Goal: Task Accomplishment & Management: Use online tool/utility

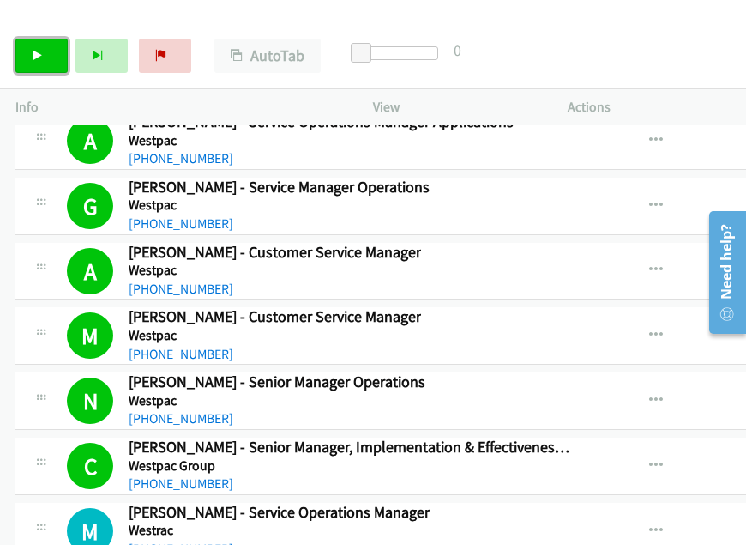
click at [53, 53] on link "Start Calls" at bounding box center [41, 56] width 52 height 34
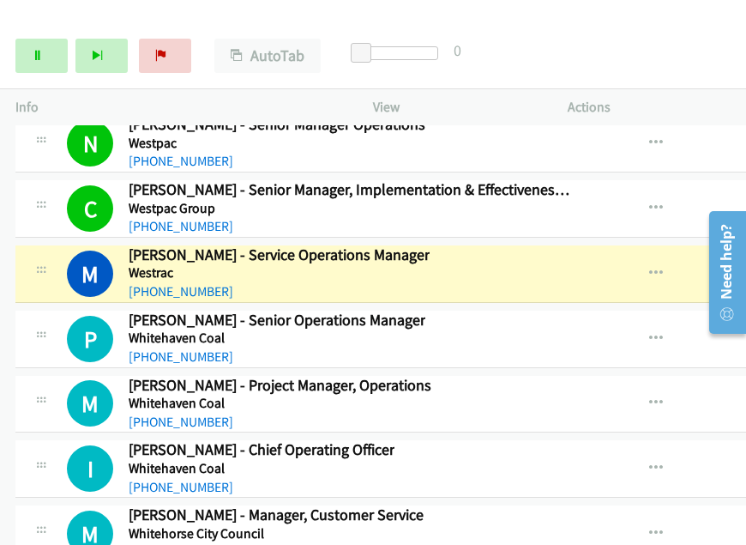
scroll to position [27287, 0]
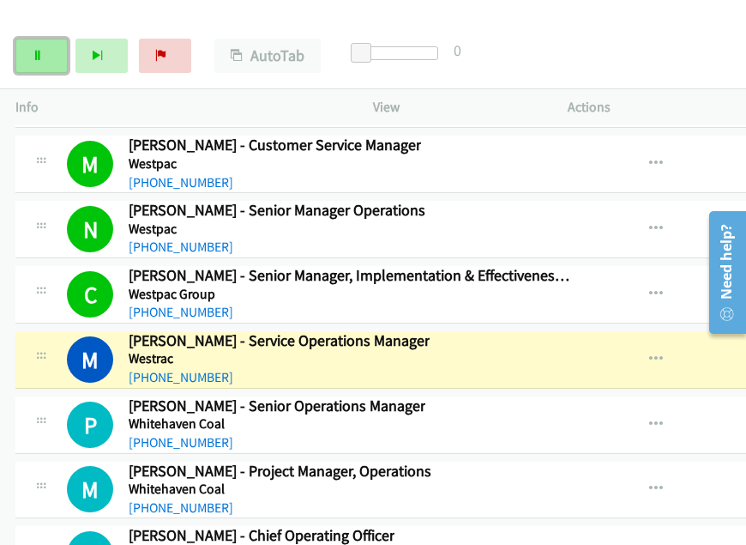
click at [33, 54] on icon at bounding box center [38, 57] width 12 height 12
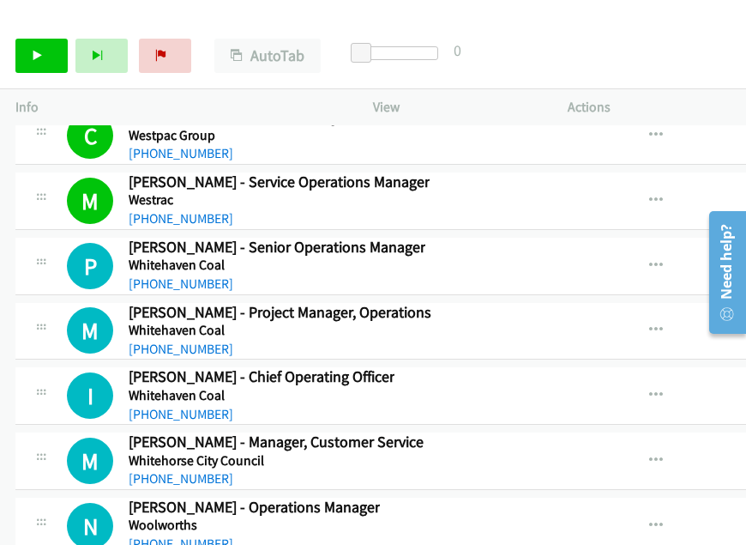
scroll to position [27458, 0]
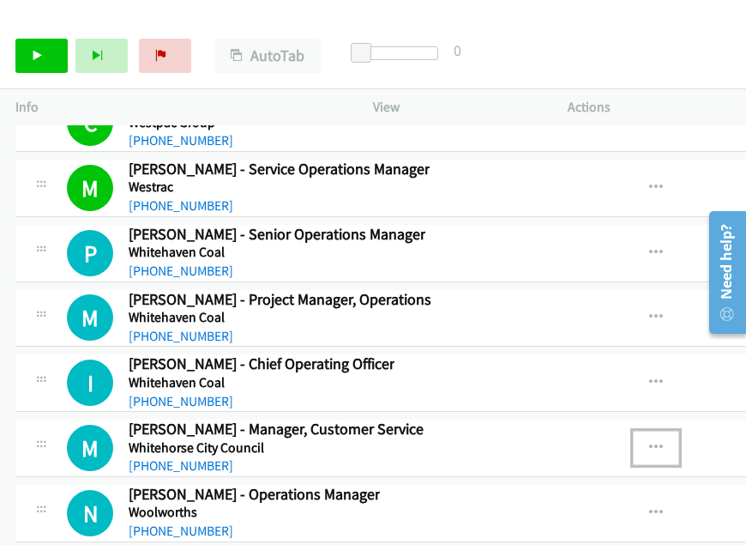
click at [663, 441] on icon "button" at bounding box center [656, 448] width 14 height 14
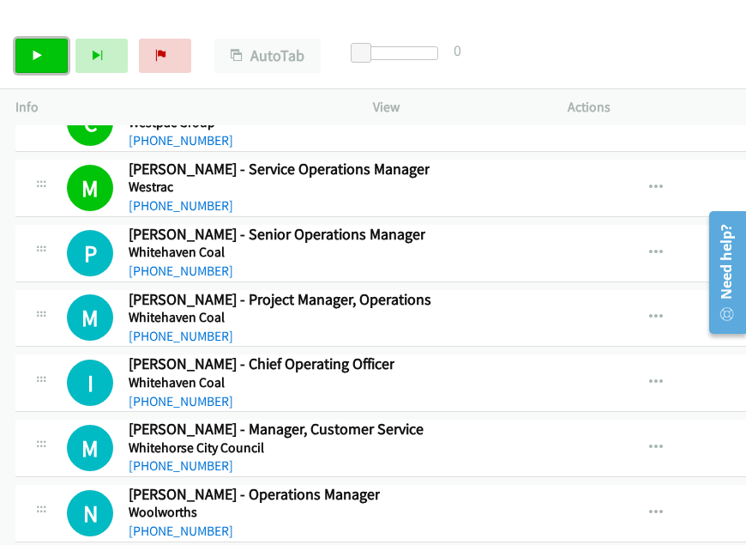
click at [39, 55] on icon at bounding box center [38, 57] width 12 height 12
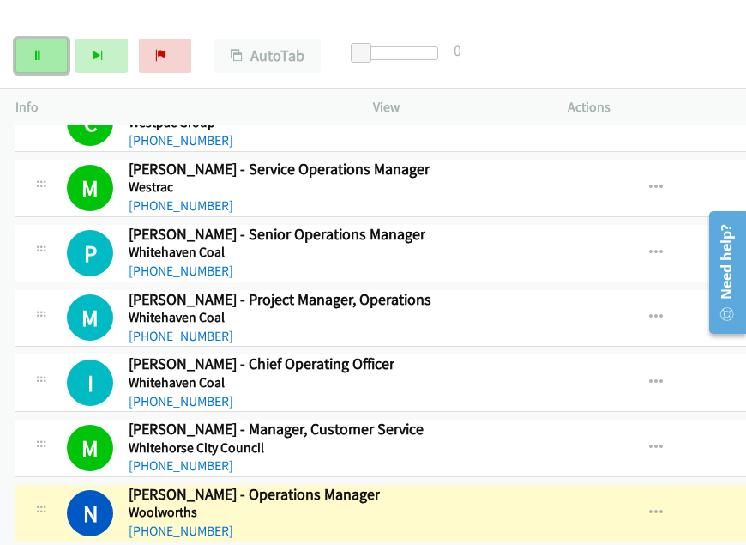
click at [33, 58] on icon at bounding box center [38, 57] width 12 height 12
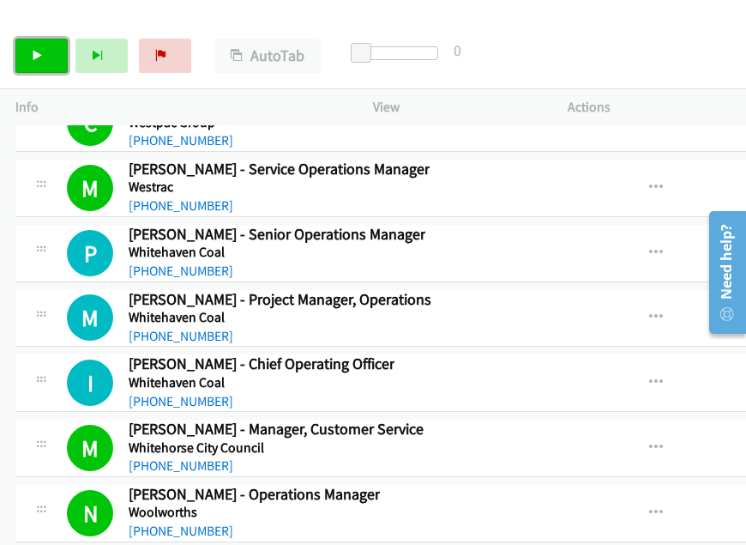
click at [34, 55] on icon at bounding box center [38, 57] width 12 height 12
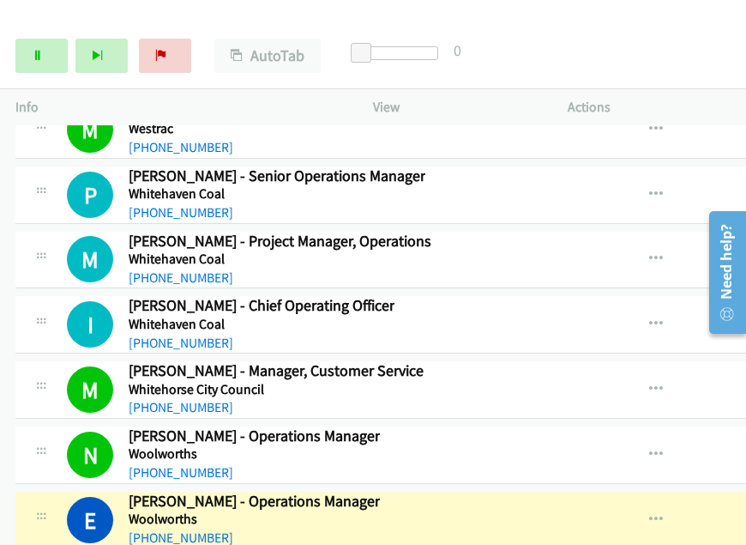
scroll to position [27544, 0]
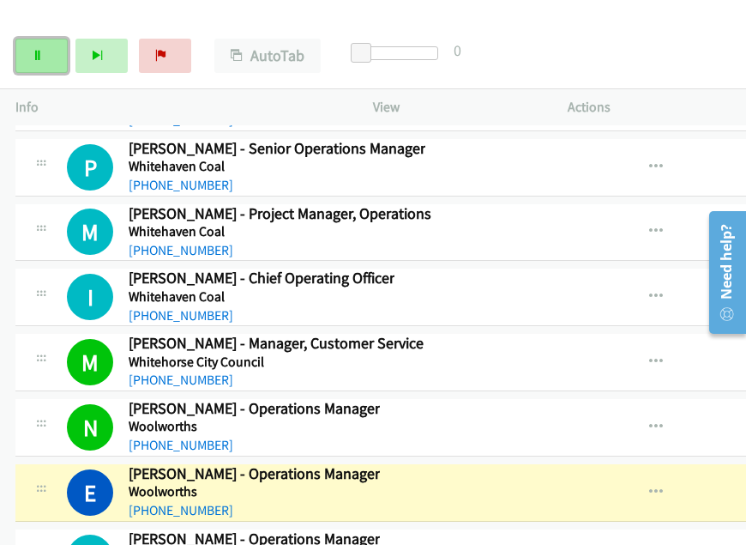
click at [44, 63] on link "Pause" at bounding box center [41, 56] width 52 height 34
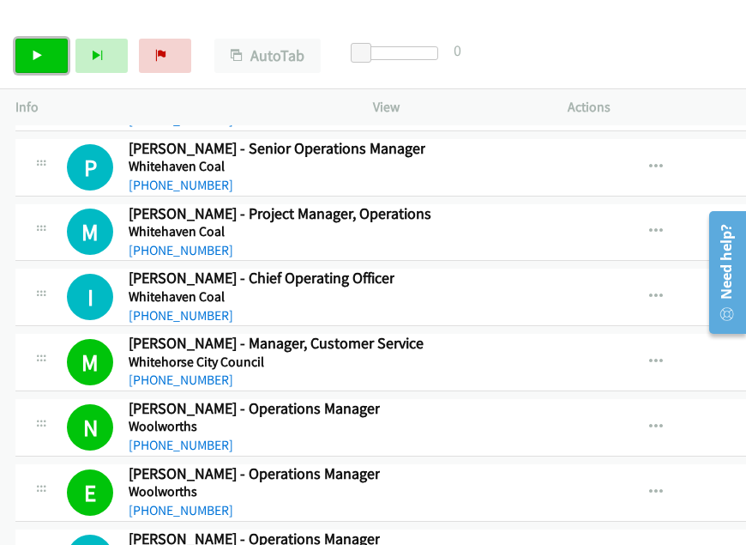
click at [39, 54] on icon at bounding box center [38, 57] width 12 height 12
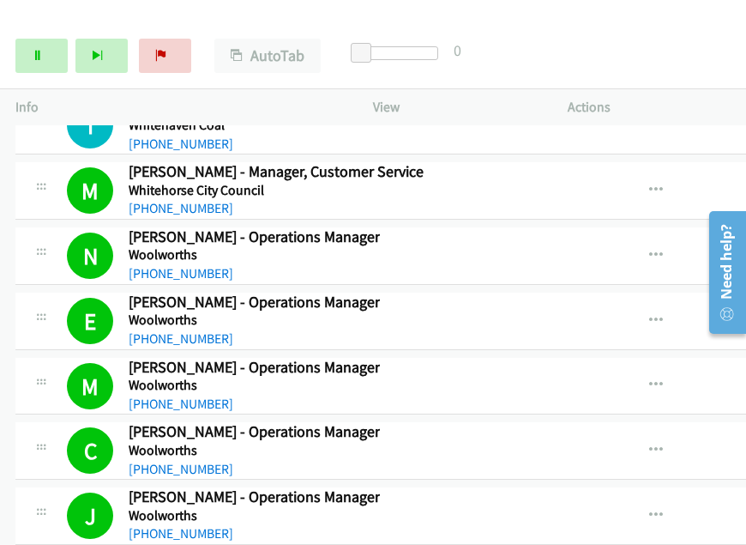
click at [38, 57] on icon at bounding box center [38, 57] width 12 height 12
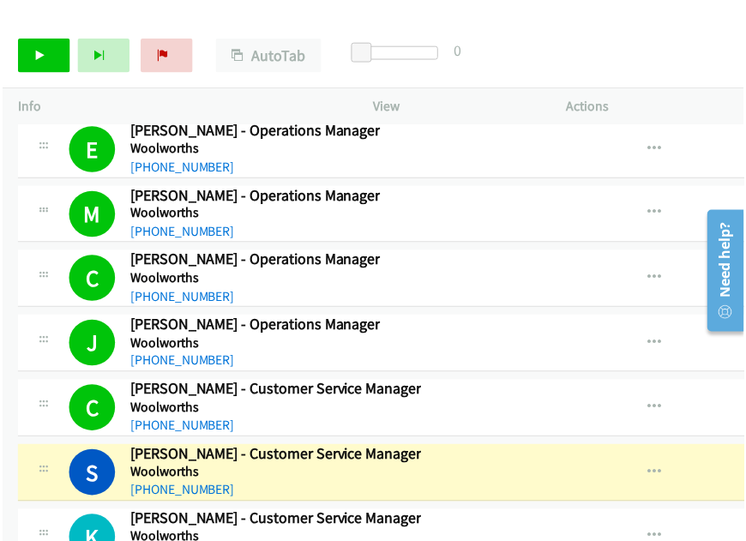
scroll to position [27887, 0]
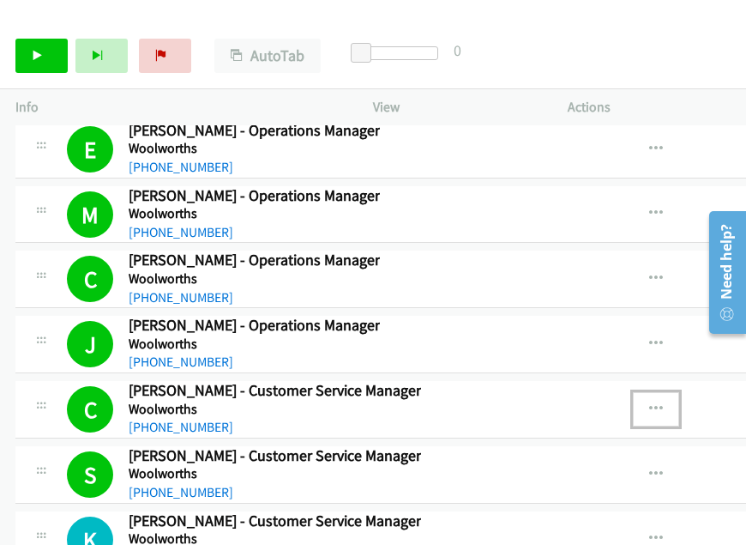
click at [668, 392] on button "button" at bounding box center [656, 409] width 46 height 34
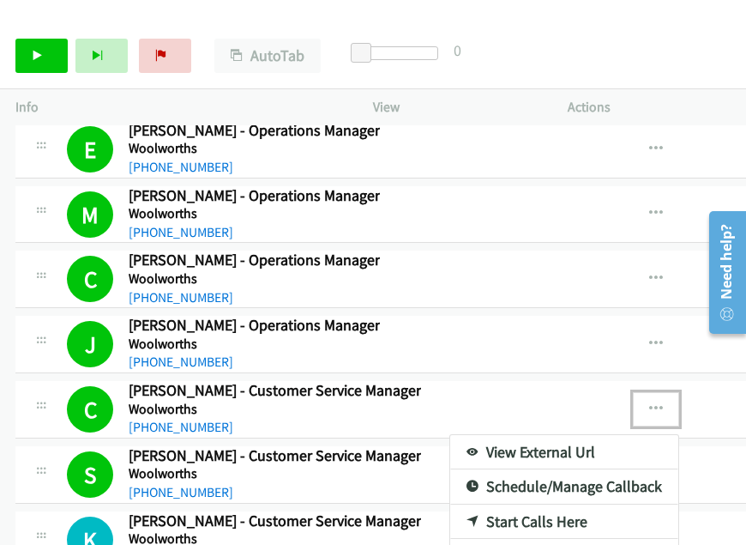
click at [543, 435] on link "View External Url" at bounding box center [564, 452] width 228 height 34
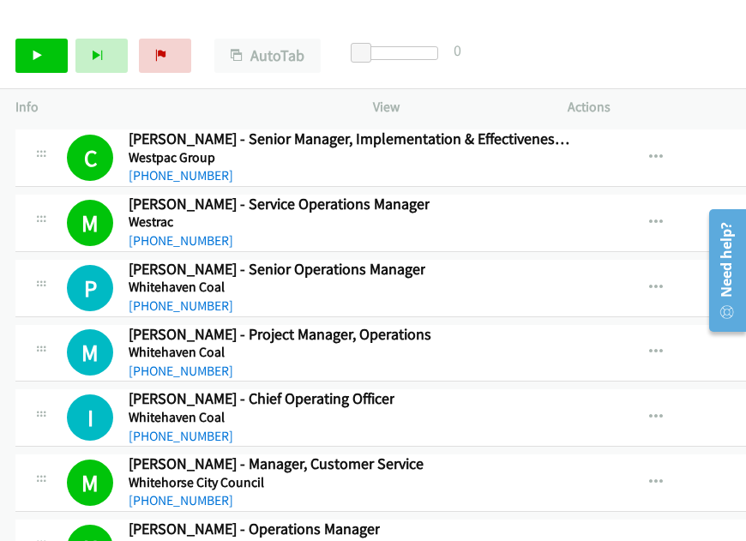
scroll to position [27458, 0]
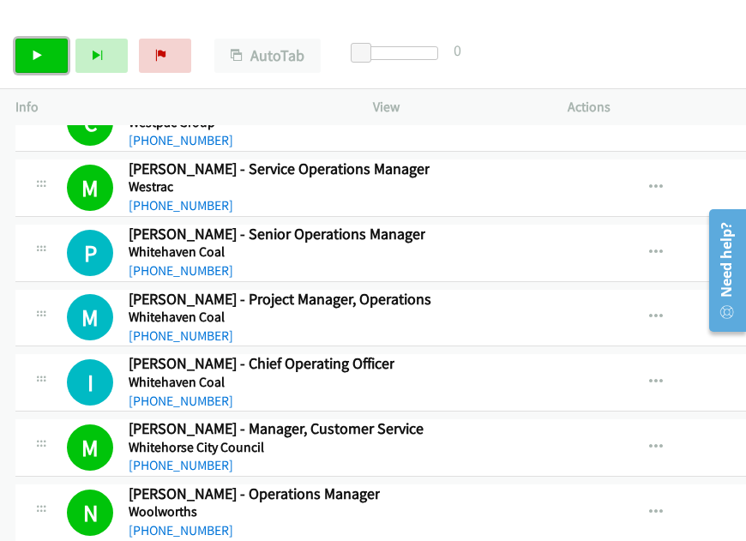
click at [28, 54] on link "Start Calls" at bounding box center [41, 56] width 52 height 34
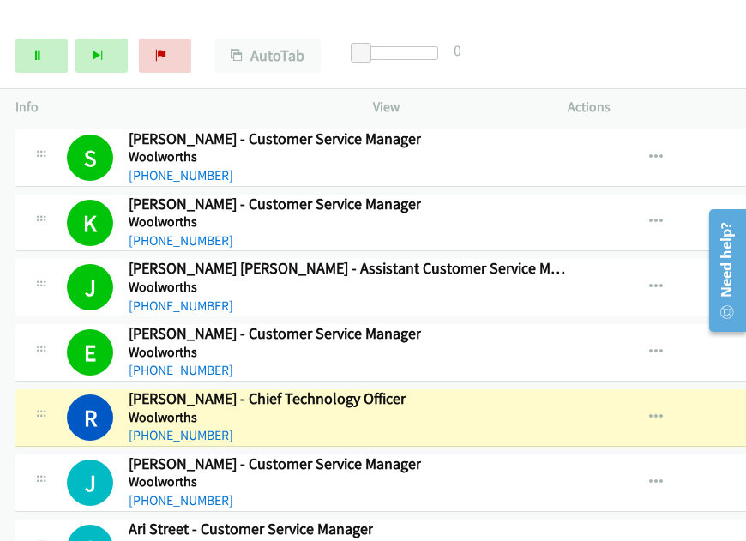
scroll to position [28230, 0]
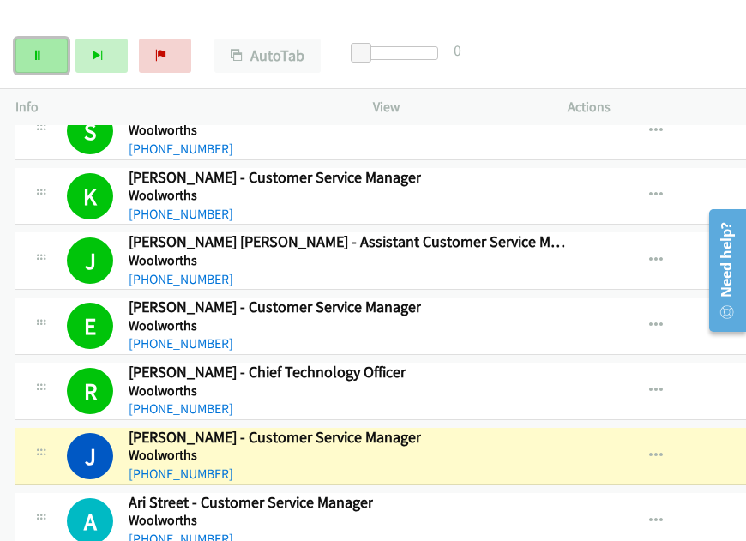
click at [33, 41] on link "Pause" at bounding box center [41, 56] width 52 height 34
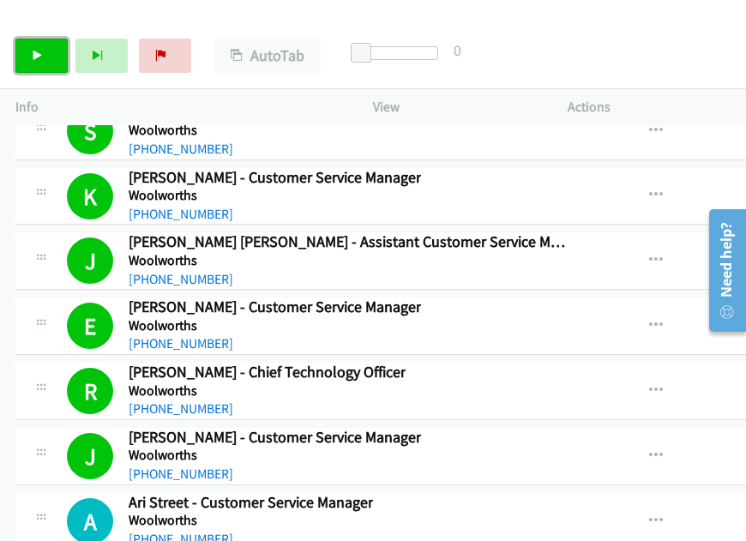
click at [33, 47] on link "Start Calls" at bounding box center [41, 56] width 52 height 34
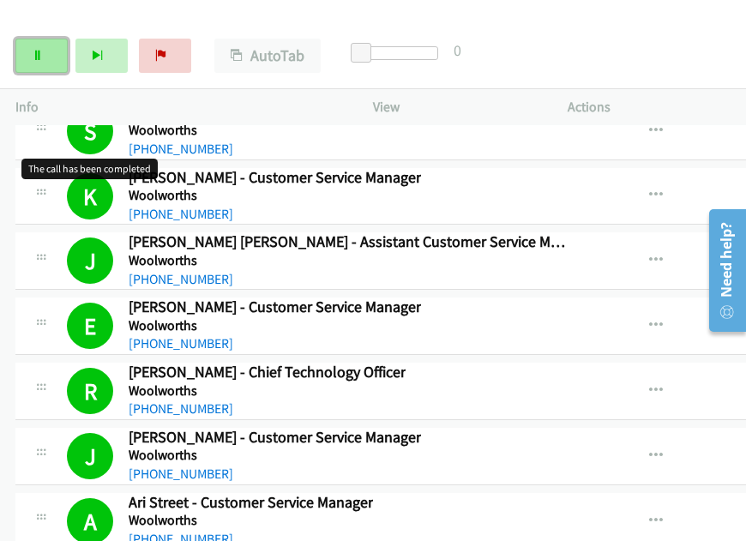
click at [37, 51] on icon at bounding box center [38, 57] width 12 height 12
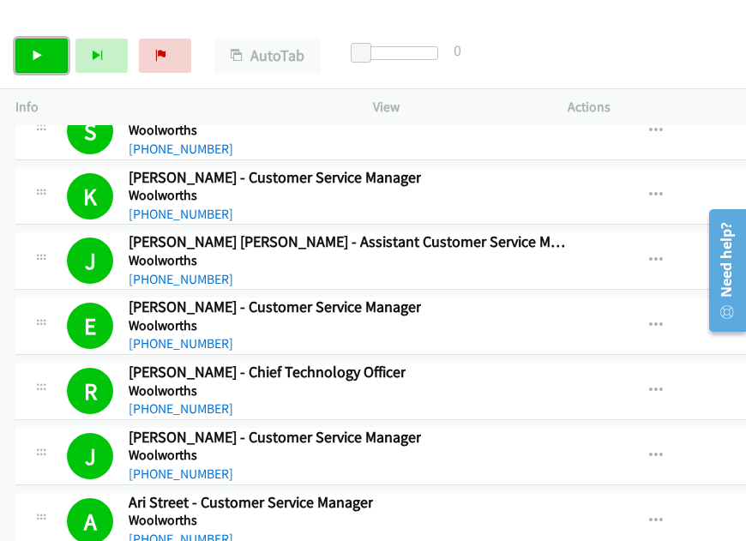
click at [42, 64] on link "Start Calls" at bounding box center [41, 56] width 52 height 34
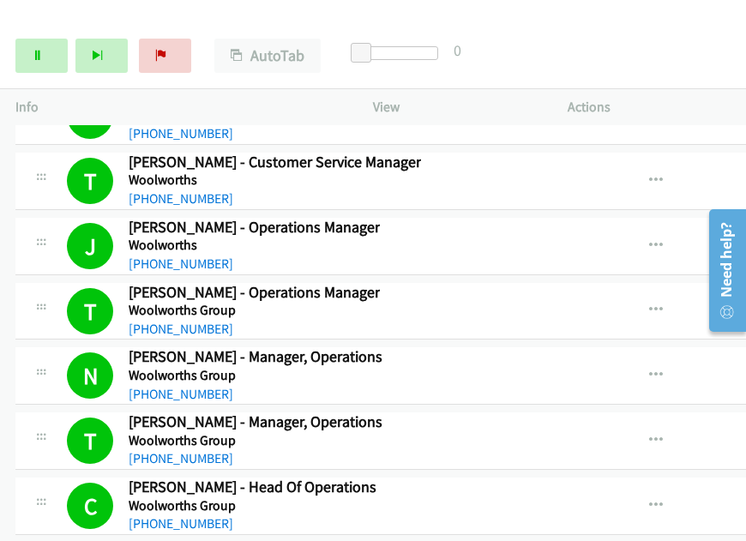
scroll to position [29087, 0]
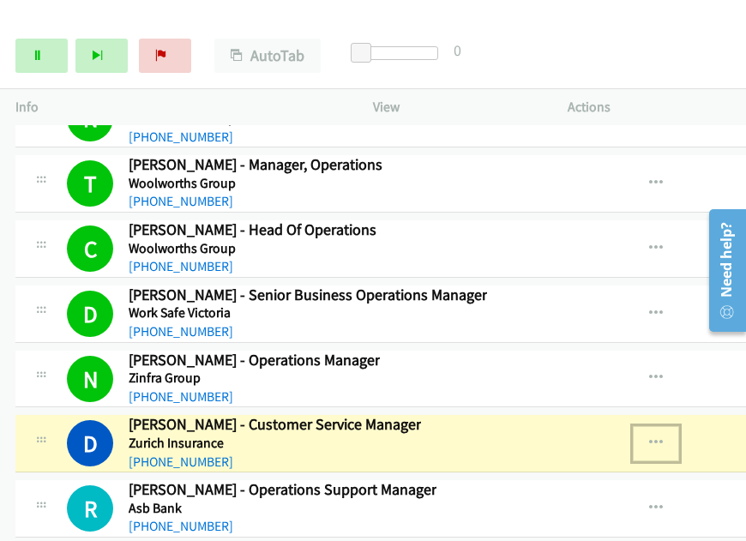
click at [663, 436] on icon "button" at bounding box center [656, 443] width 14 height 14
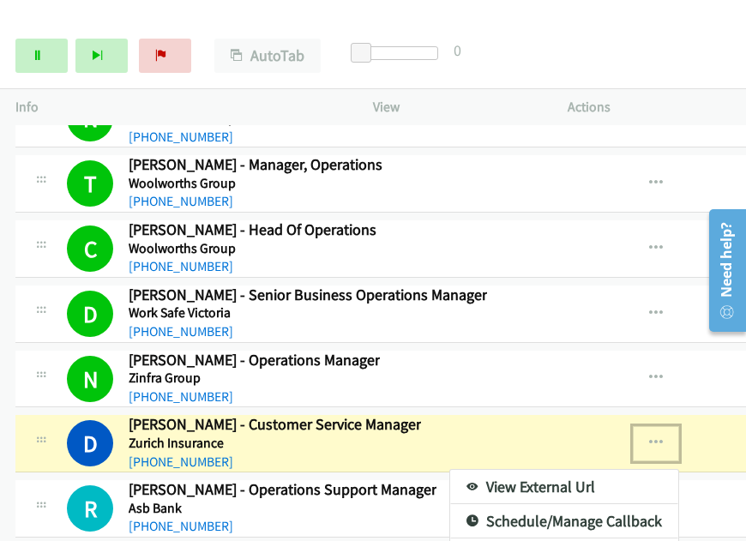
click at [532, 470] on link "View External Url" at bounding box center [564, 487] width 228 height 34
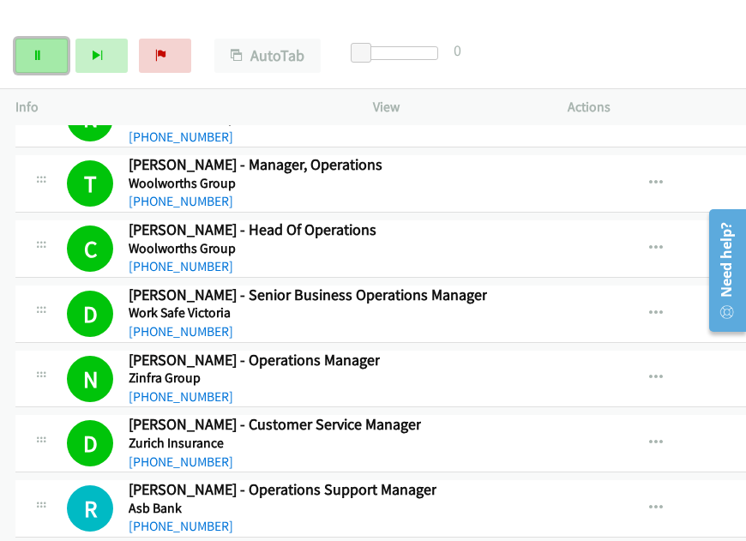
click at [32, 66] on link "Pause" at bounding box center [41, 56] width 52 height 34
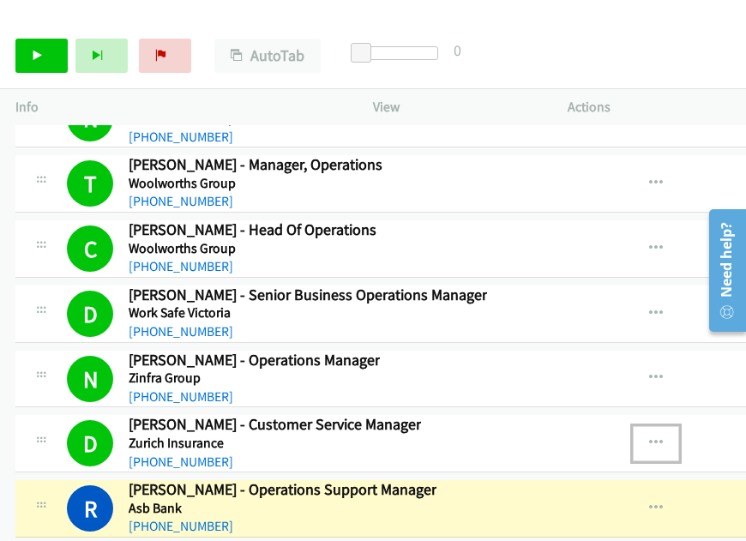
click at [659, 436] on icon "button" at bounding box center [656, 443] width 14 height 14
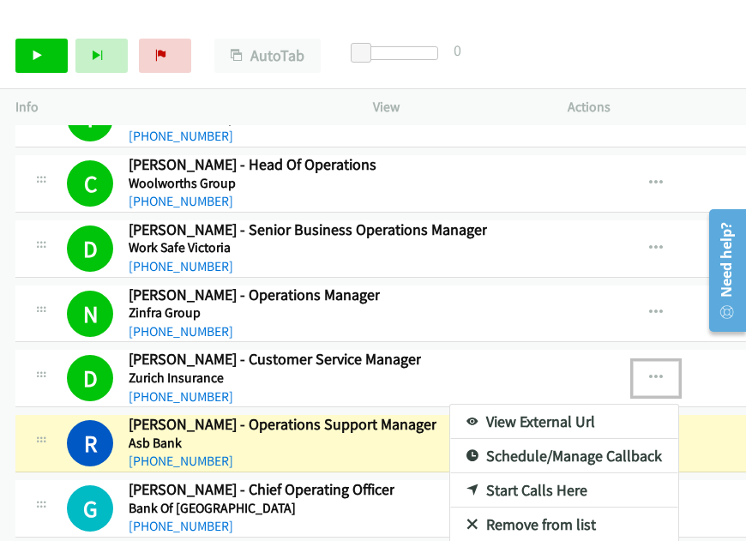
scroll to position [29173, 0]
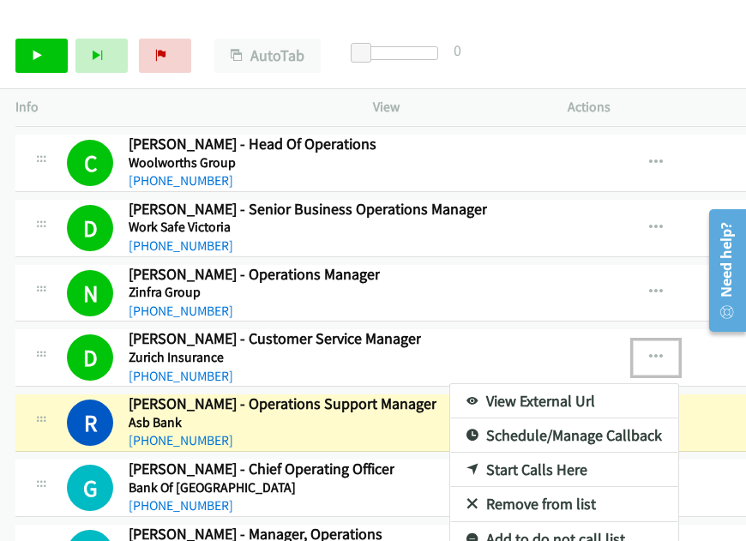
click at [557, 384] on link "View External Url" at bounding box center [564, 401] width 228 height 34
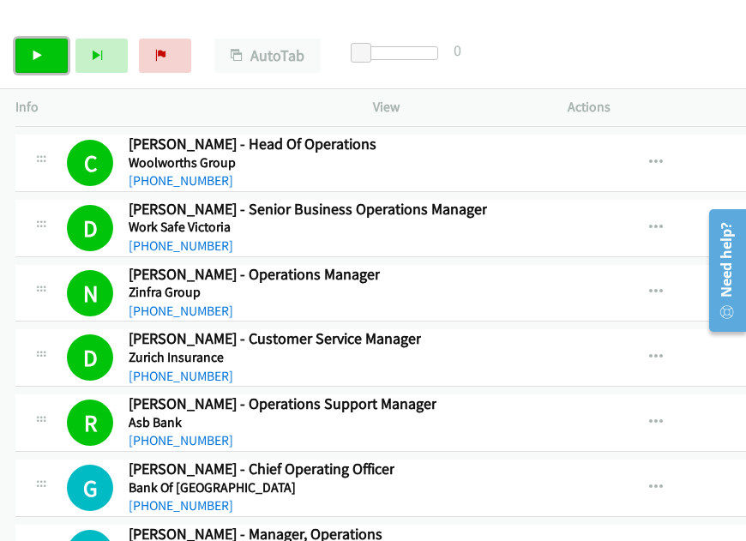
click at [31, 53] on link "Start Calls" at bounding box center [41, 56] width 52 height 34
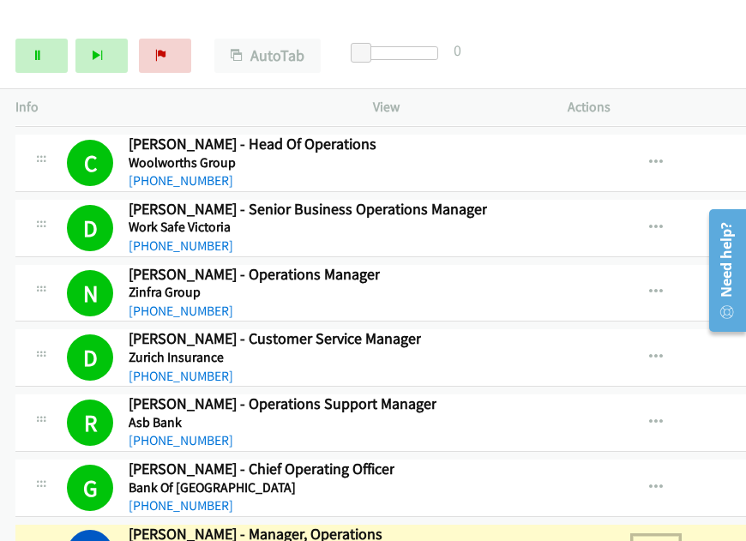
drag, startPoint x: 509, startPoint y: 466, endPoint x: 460, endPoint y: 317, distance: 156.2
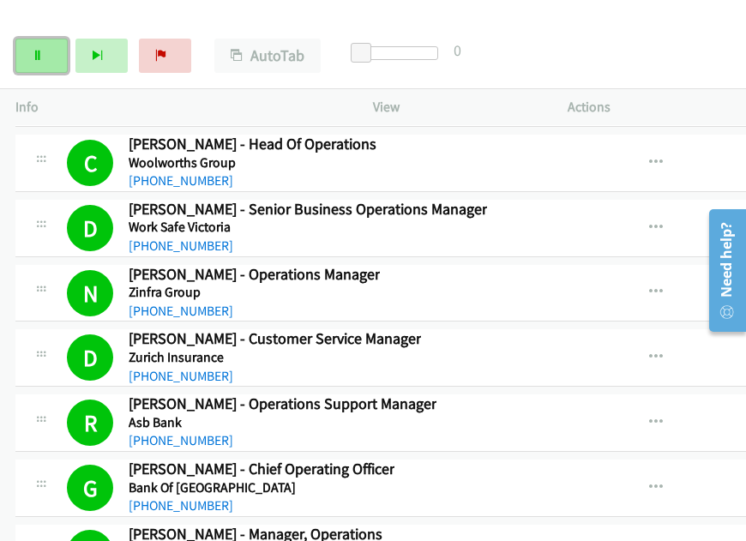
click at [25, 61] on link "Pause" at bounding box center [41, 56] width 52 height 34
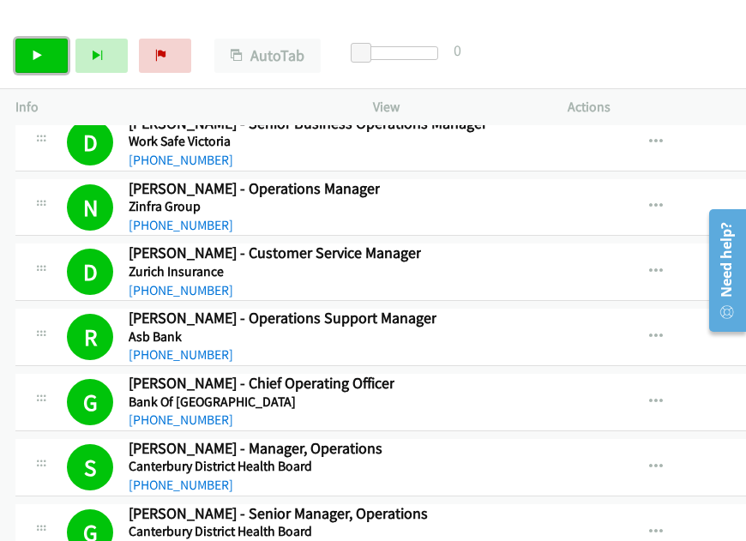
click at [33, 51] on icon at bounding box center [38, 57] width 12 height 12
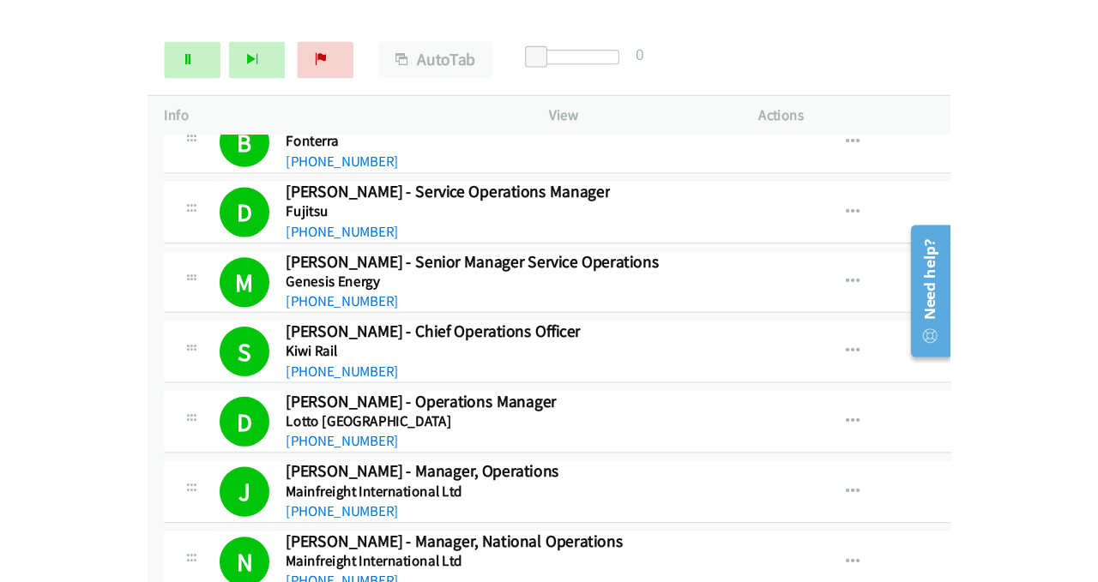
scroll to position [29945, 0]
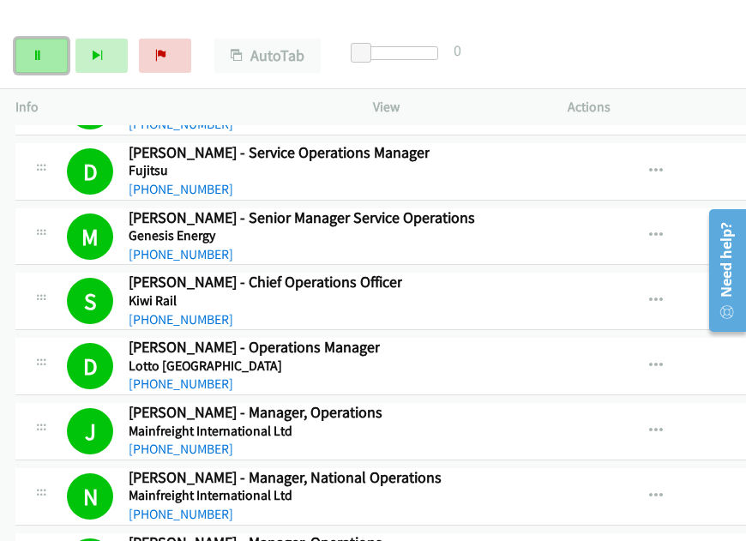
click at [27, 53] on link "Pause" at bounding box center [41, 56] width 52 height 34
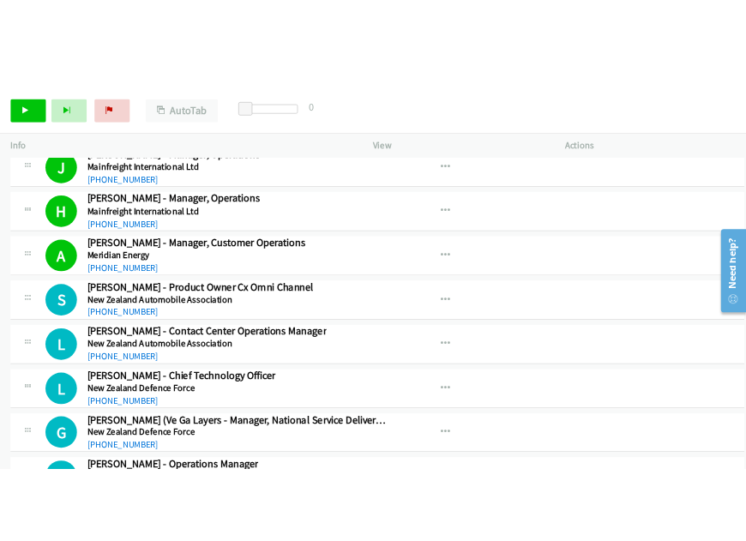
scroll to position [30288, 0]
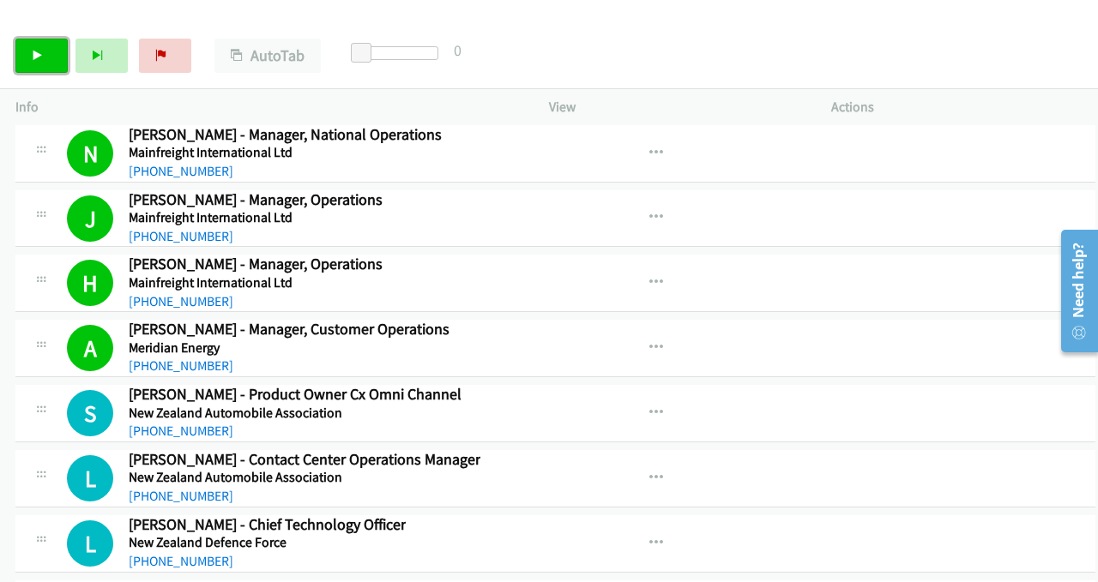
click at [38, 56] on icon at bounding box center [38, 57] width 12 height 12
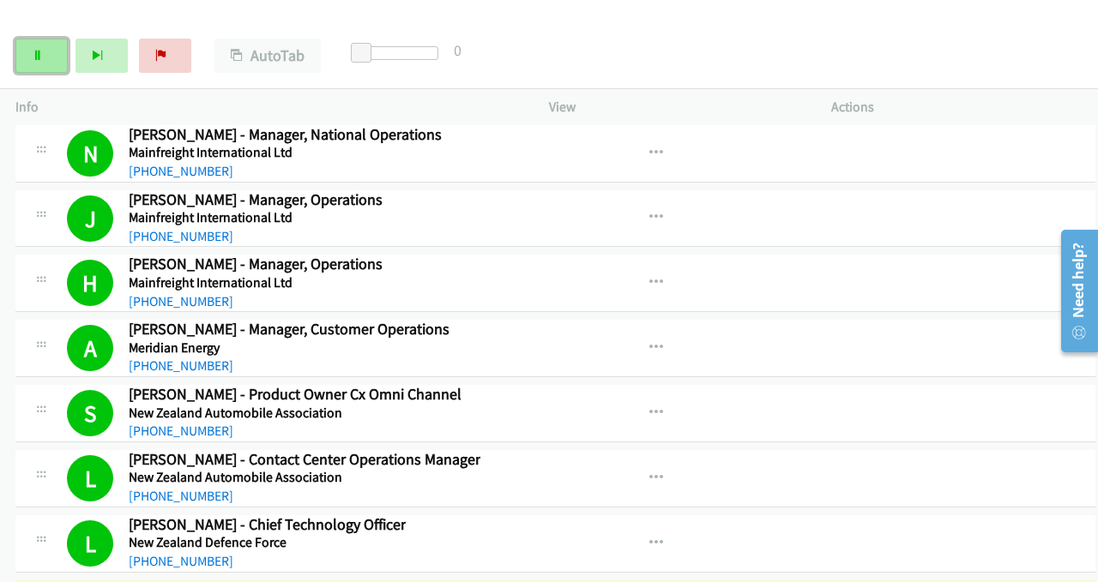
click at [51, 63] on link "Pause" at bounding box center [41, 56] width 52 height 34
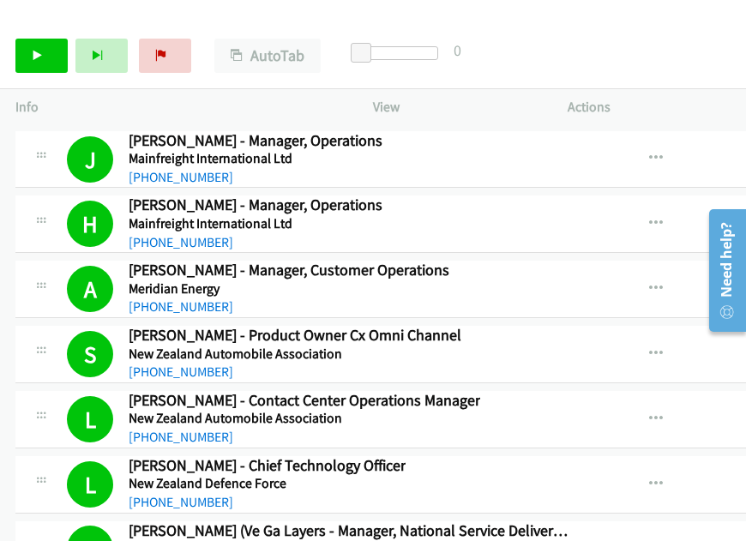
scroll to position [30374, 0]
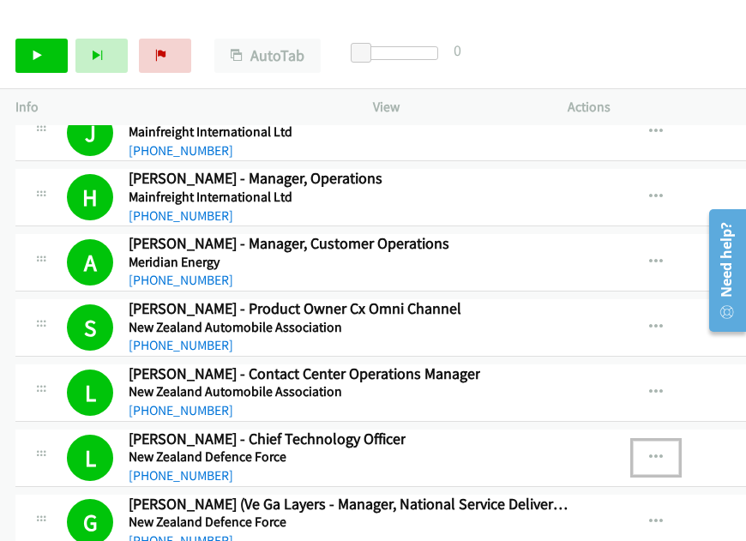
click at [663, 451] on icon "button" at bounding box center [656, 458] width 14 height 14
click at [552, 484] on link "View External Url" at bounding box center [564, 501] width 228 height 34
click at [51, 53] on link "Start Calls" at bounding box center [41, 56] width 52 height 34
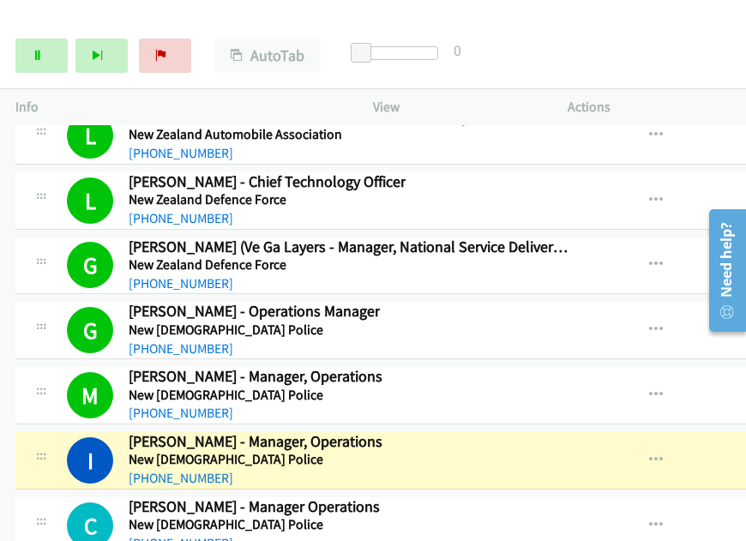
scroll to position [30717, 0]
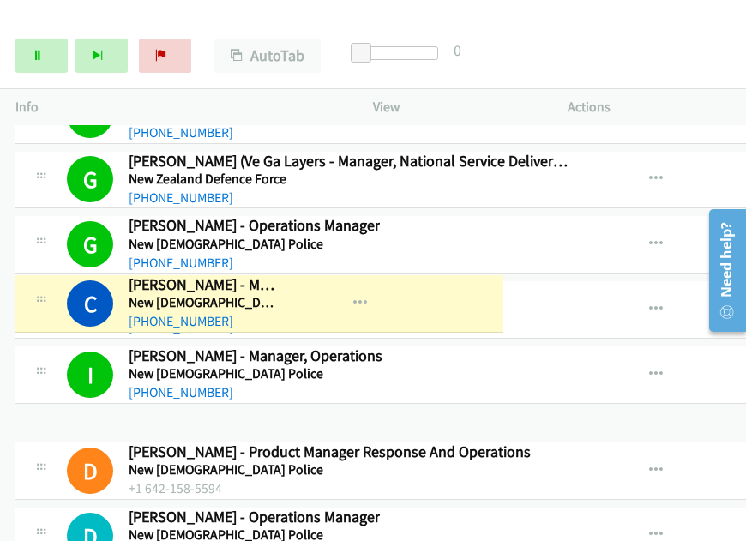
drag, startPoint x: 129, startPoint y: 284, endPoint x: 243, endPoint y: 286, distance: 114.1
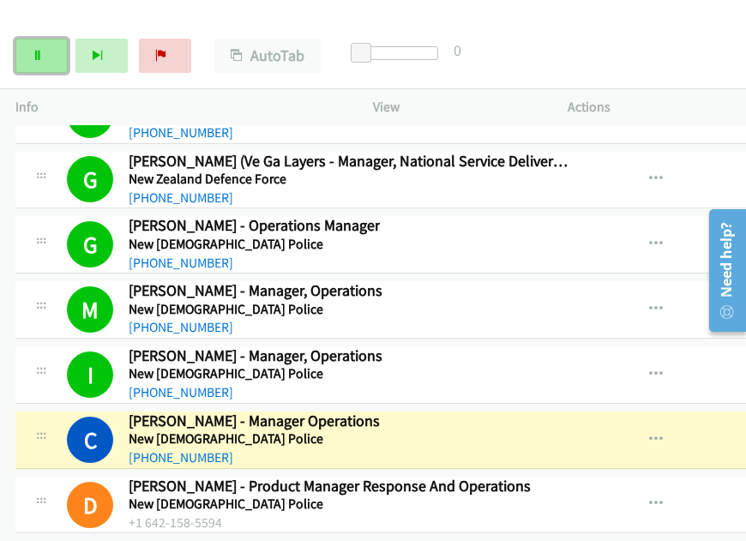
click at [28, 57] on link "Pause" at bounding box center [41, 56] width 52 height 34
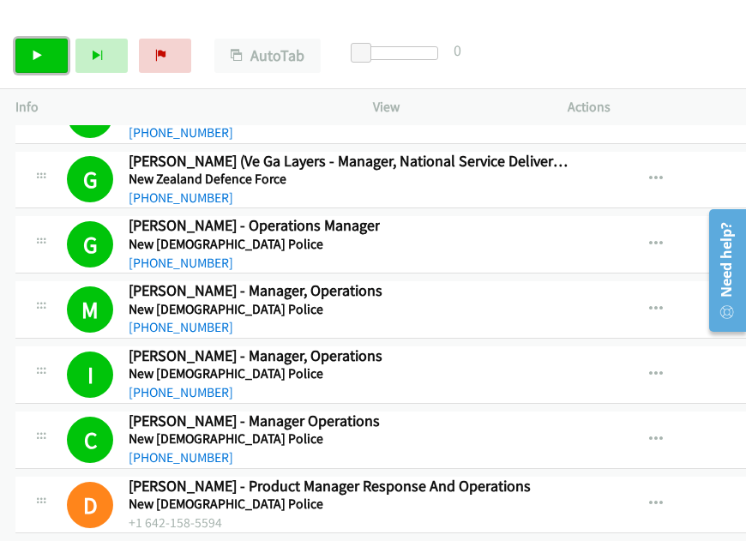
click at [44, 53] on link "Start Calls" at bounding box center [41, 56] width 52 height 34
click at [45, 53] on link "Pause" at bounding box center [41, 56] width 52 height 34
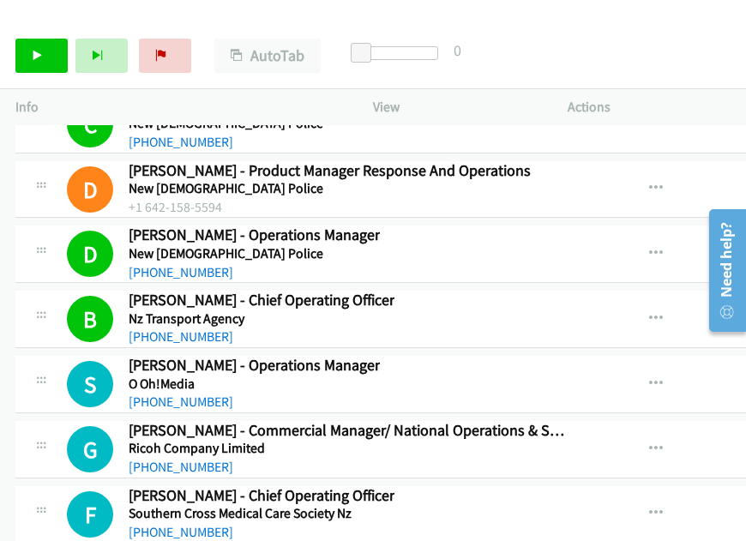
scroll to position [31060, 0]
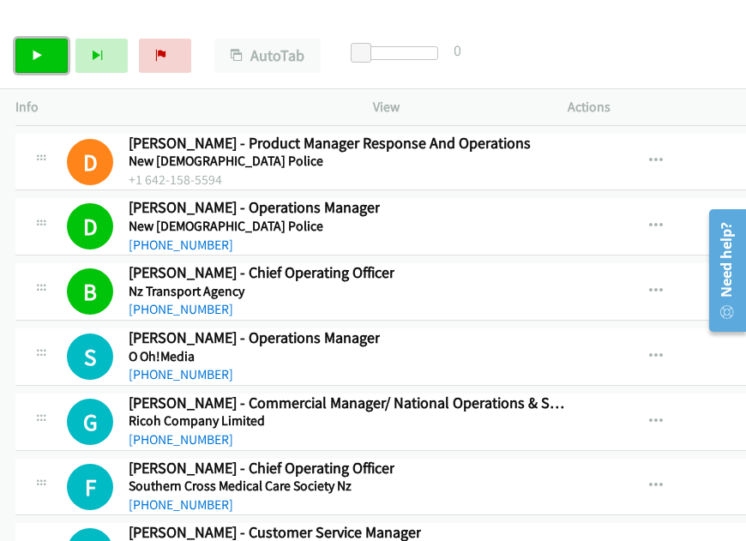
click at [39, 52] on icon at bounding box center [38, 57] width 12 height 12
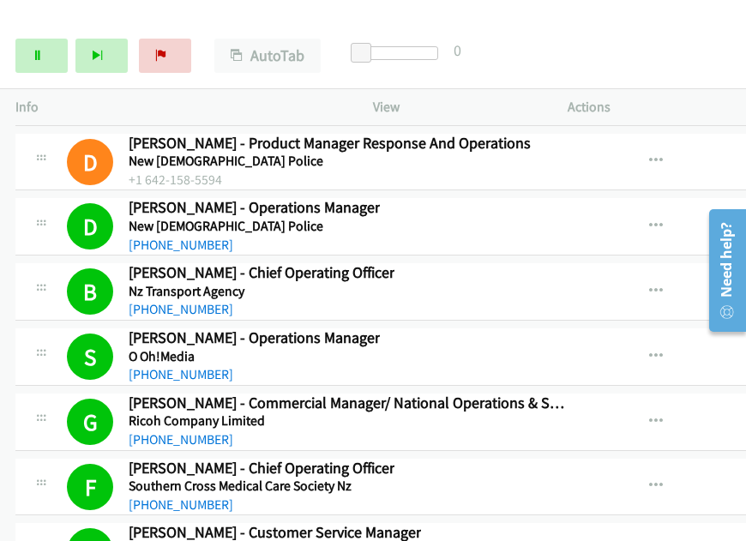
scroll to position [31317, 0]
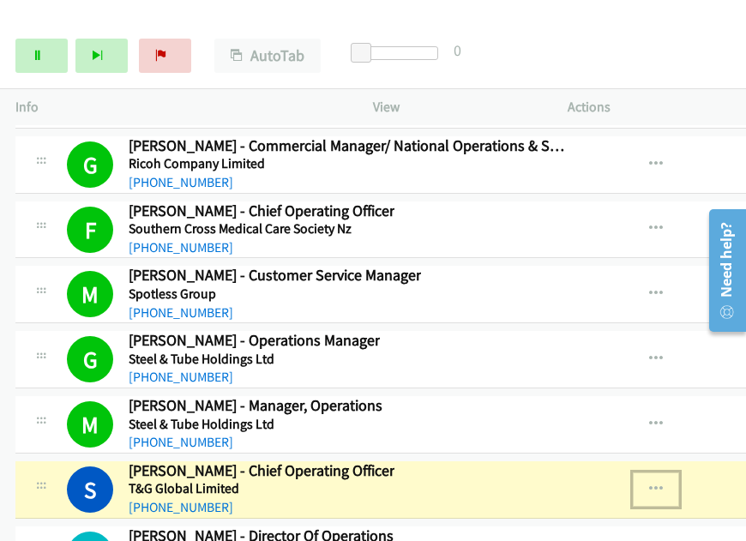
click at [662, 483] on icon "button" at bounding box center [656, 490] width 14 height 14
click at [575, 515] on link "View External Url" at bounding box center [564, 532] width 228 height 34
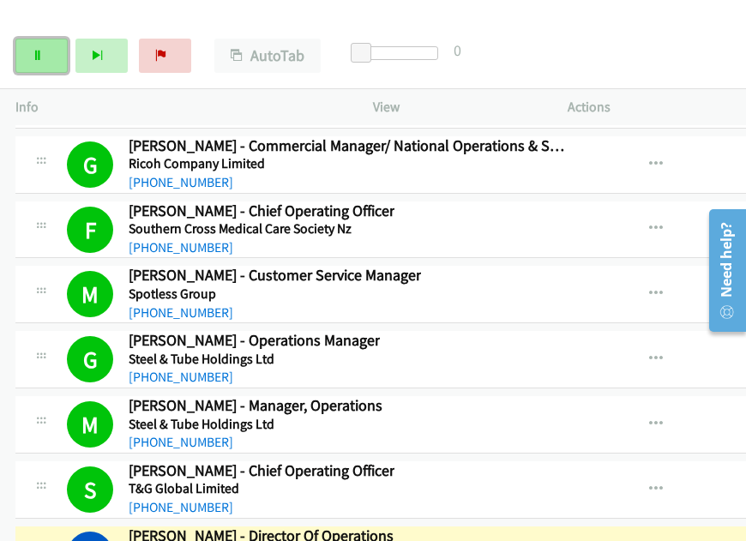
click at [43, 60] on link "Pause" at bounding box center [41, 56] width 52 height 34
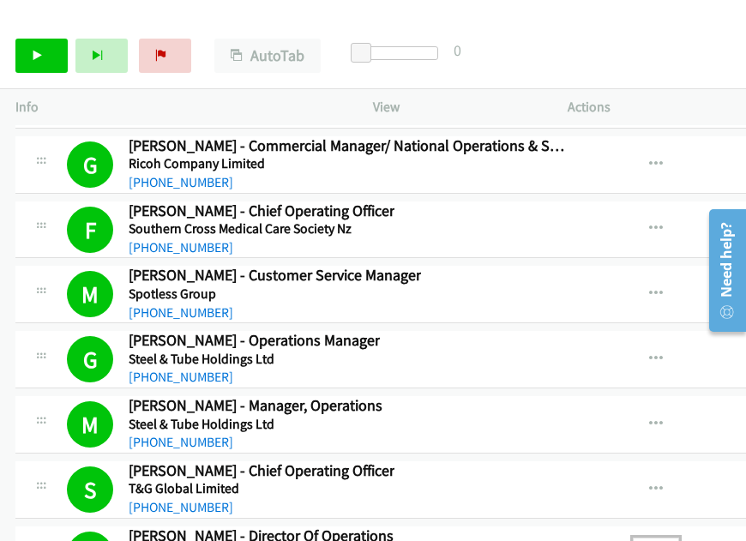
click at [39, 61] on icon at bounding box center [38, 57] width 12 height 12
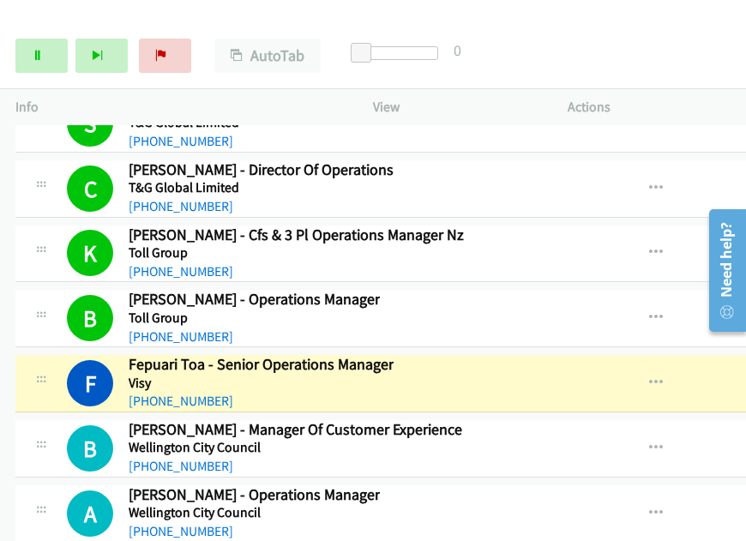
scroll to position [31660, 0]
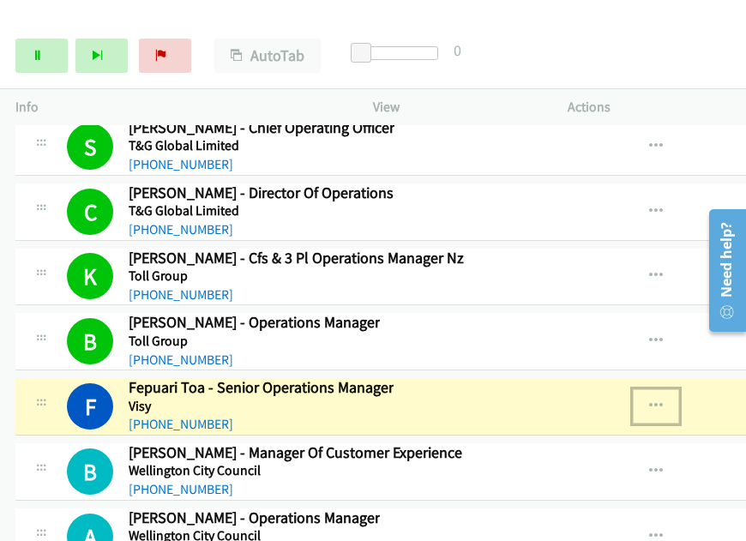
click at [659, 400] on icon "button" at bounding box center [656, 407] width 14 height 14
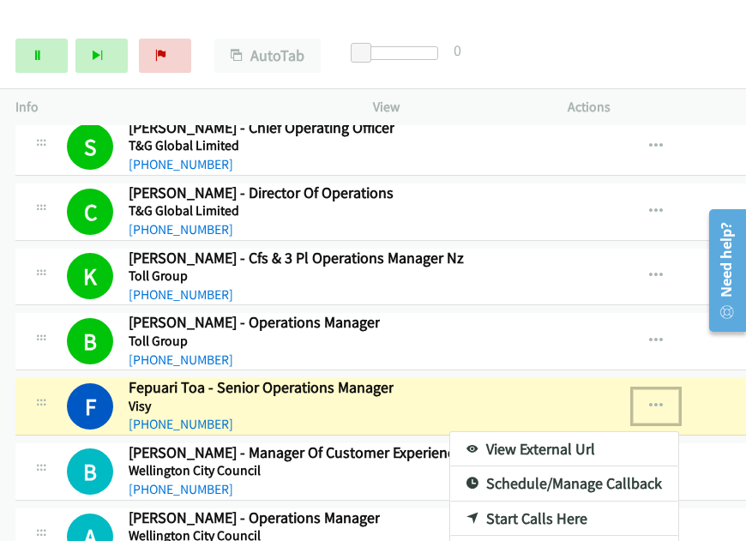
click at [507, 432] on link "View External Url" at bounding box center [564, 449] width 228 height 34
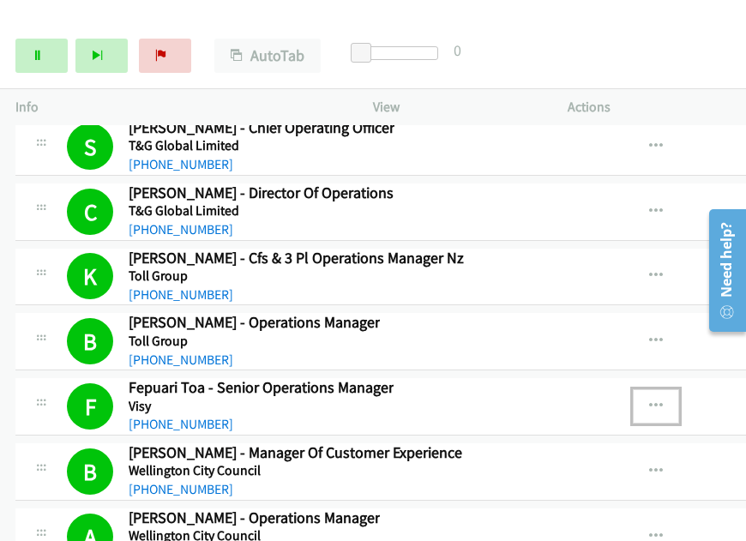
click at [663, 400] on icon "button" at bounding box center [656, 407] width 14 height 14
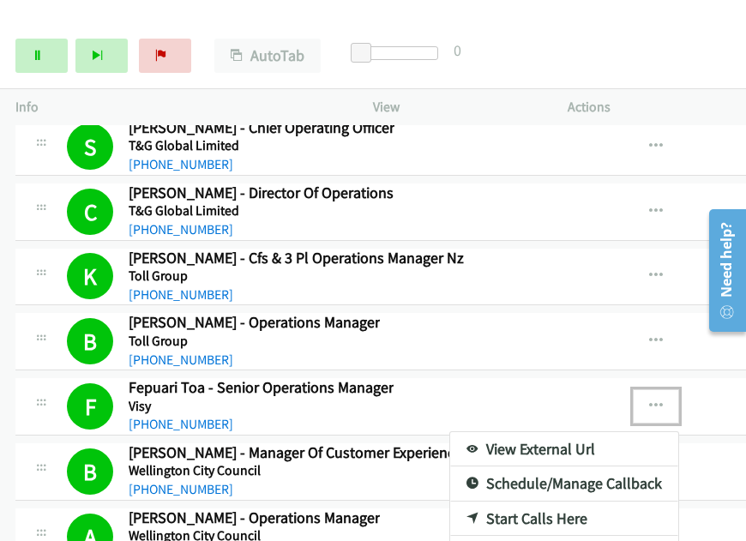
click at [536, 432] on link "View External Url" at bounding box center [564, 449] width 228 height 34
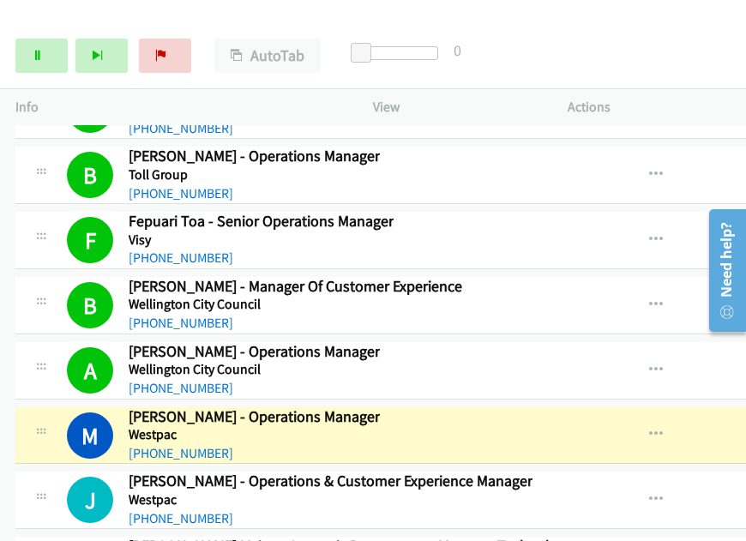
scroll to position [31831, 0]
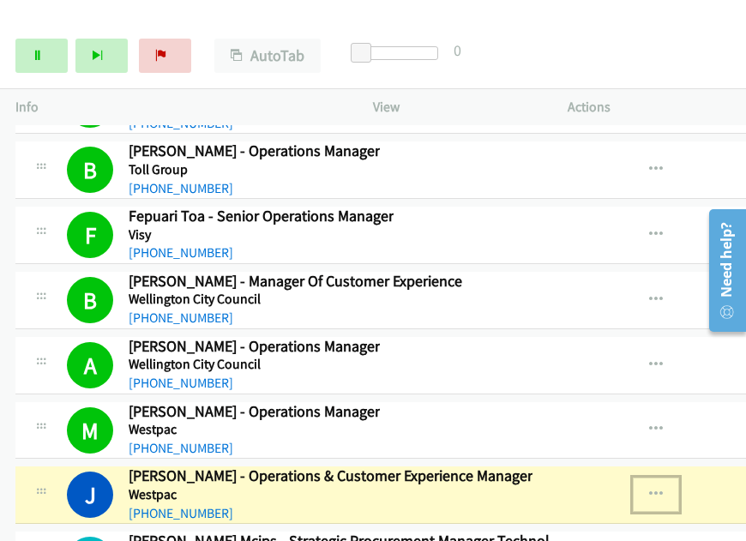
click at [663, 488] on icon "button" at bounding box center [656, 495] width 14 height 14
click at [523, 521] on link "View External Url" at bounding box center [564, 538] width 228 height 34
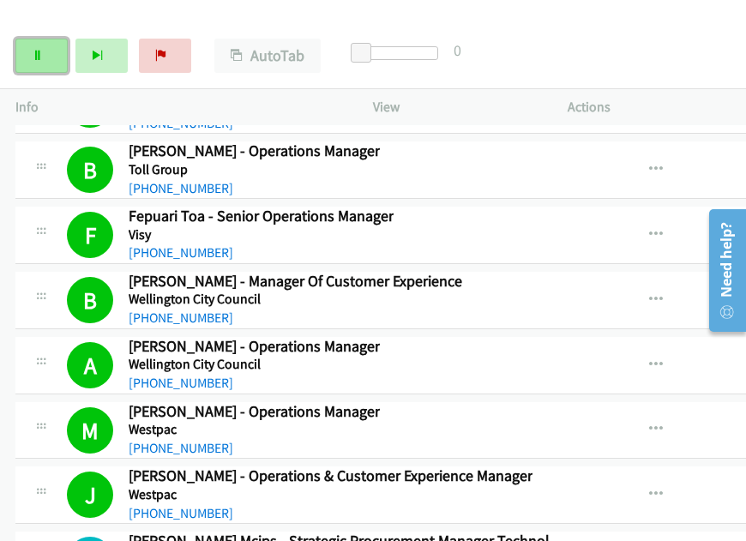
click at [50, 56] on link "Pause" at bounding box center [41, 56] width 52 height 34
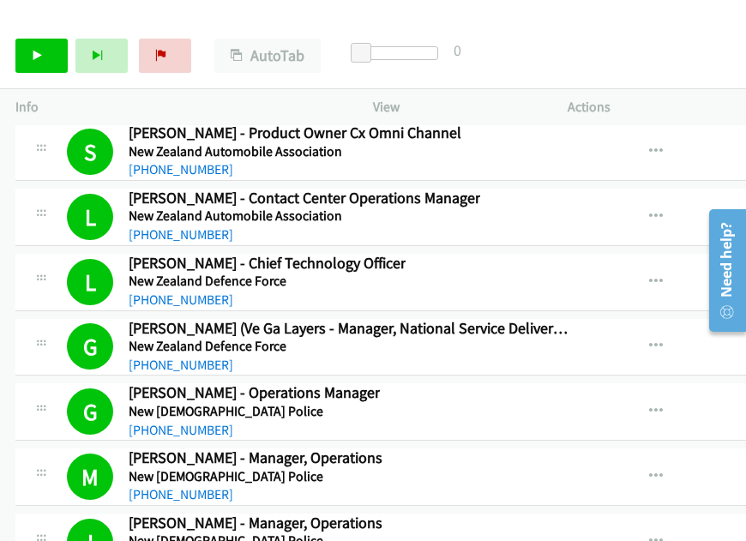
scroll to position [30388, 0]
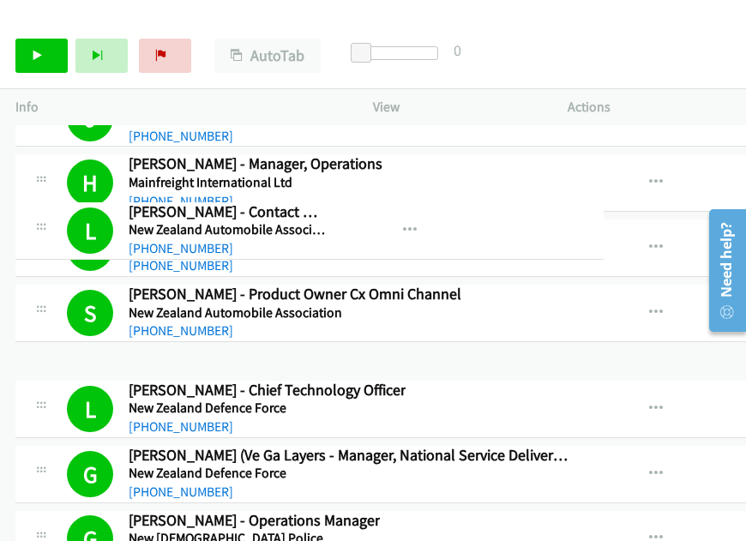
drag, startPoint x: 352, startPoint y: 244, endPoint x: 132, endPoint y: 240, distance: 220.4
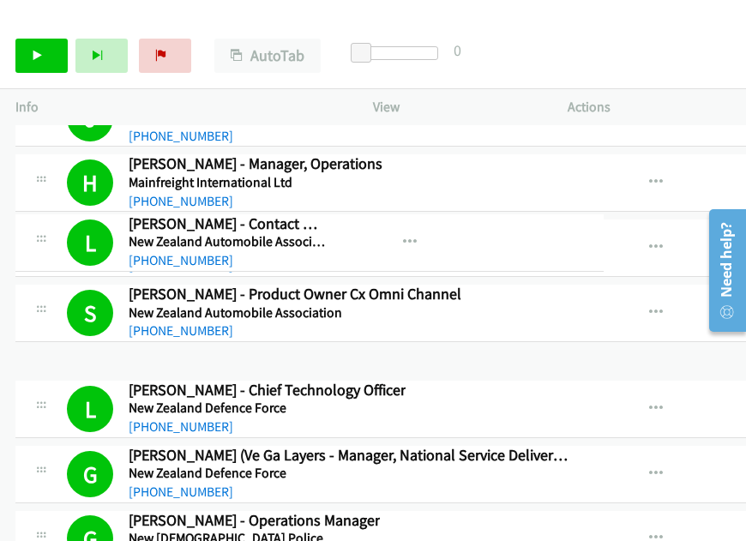
drag, startPoint x: 178, startPoint y: 238, endPoint x: 231, endPoint y: 238, distance: 53.2
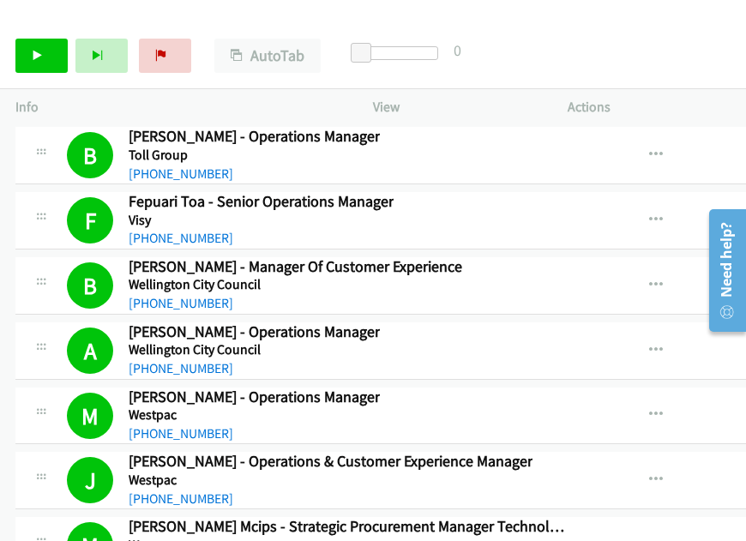
scroll to position [31932, 0]
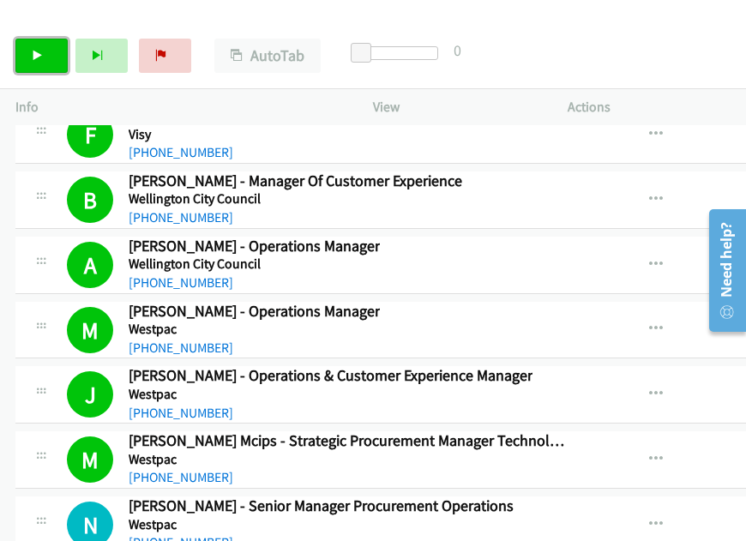
click at [50, 57] on link "Start Calls" at bounding box center [41, 56] width 52 height 34
click at [38, 53] on icon at bounding box center [38, 57] width 12 height 12
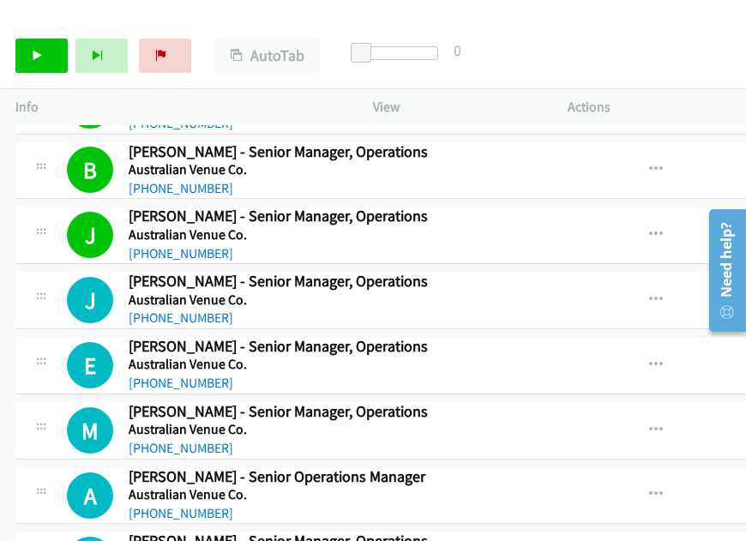
scroll to position [1629, 0]
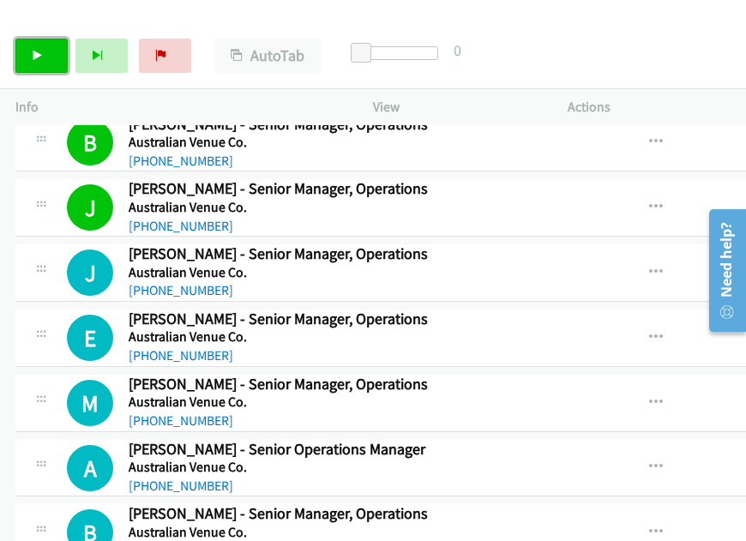
click at [46, 63] on link "Start Calls" at bounding box center [41, 56] width 52 height 34
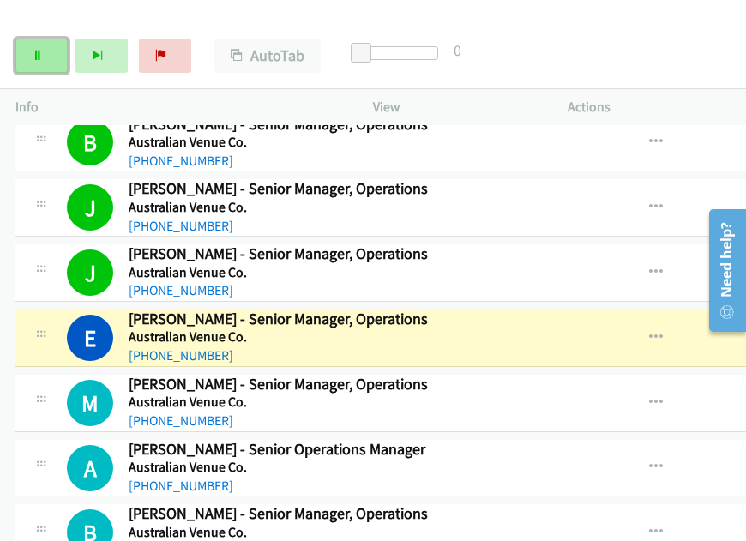
click at [40, 57] on icon at bounding box center [38, 57] width 12 height 12
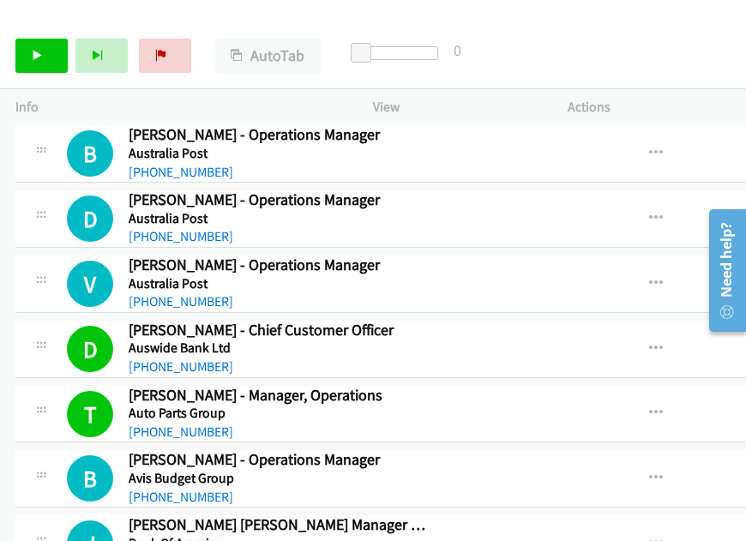
scroll to position [4116, 0]
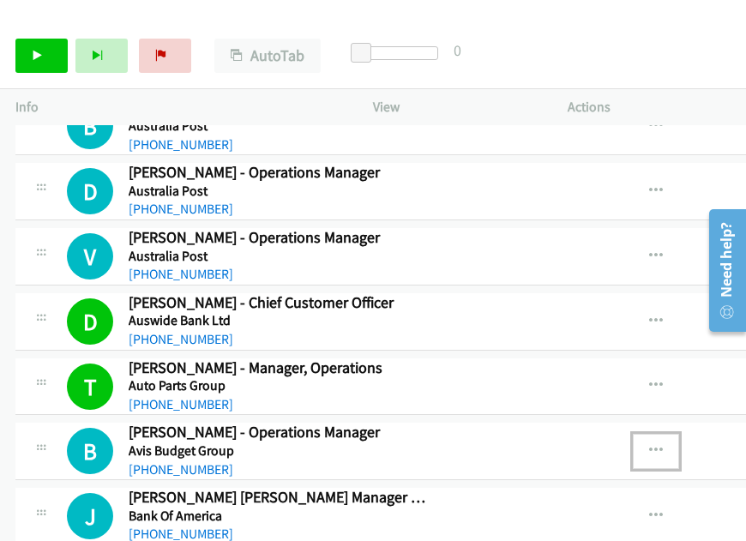
click at [661, 444] on icon "button" at bounding box center [656, 451] width 14 height 14
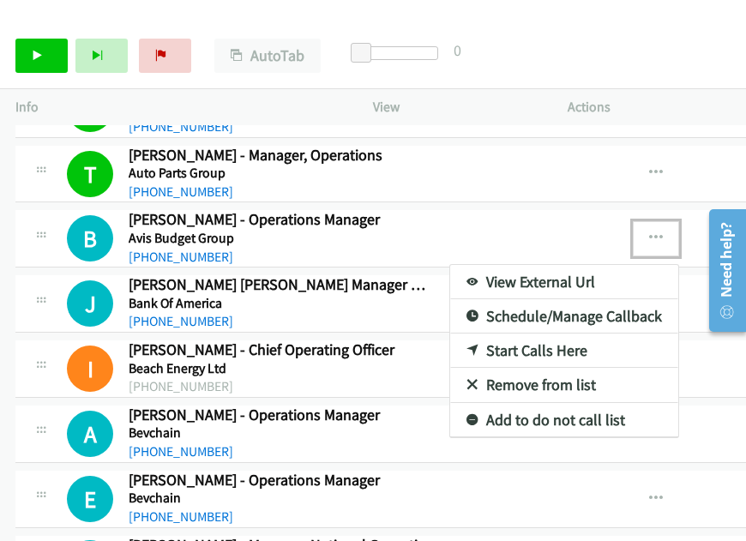
scroll to position [4373, 0]
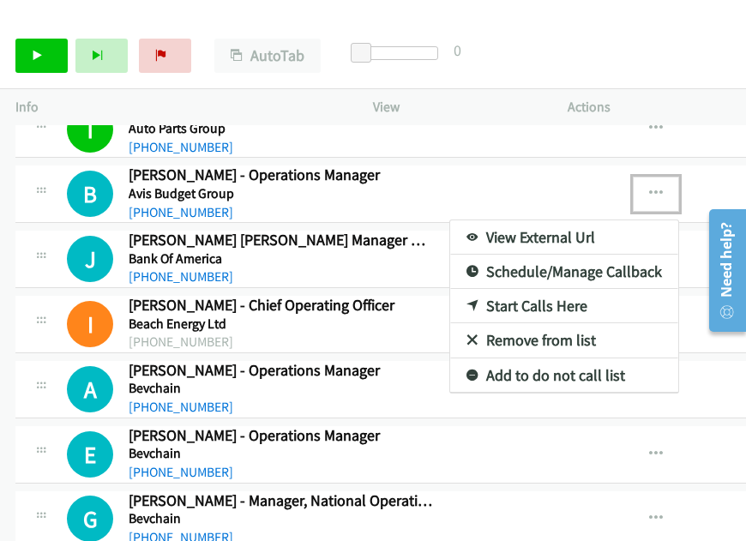
click at [540, 293] on link "Start Calls Here" at bounding box center [564, 306] width 228 height 34
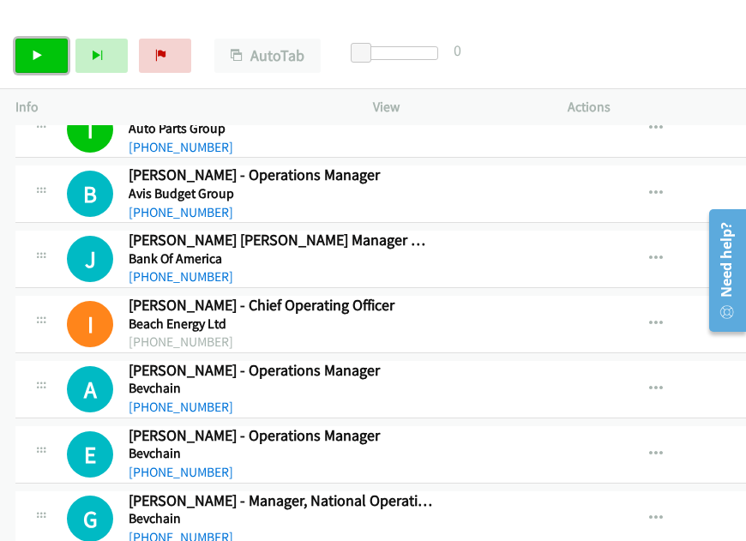
click at [39, 51] on icon at bounding box center [38, 57] width 12 height 12
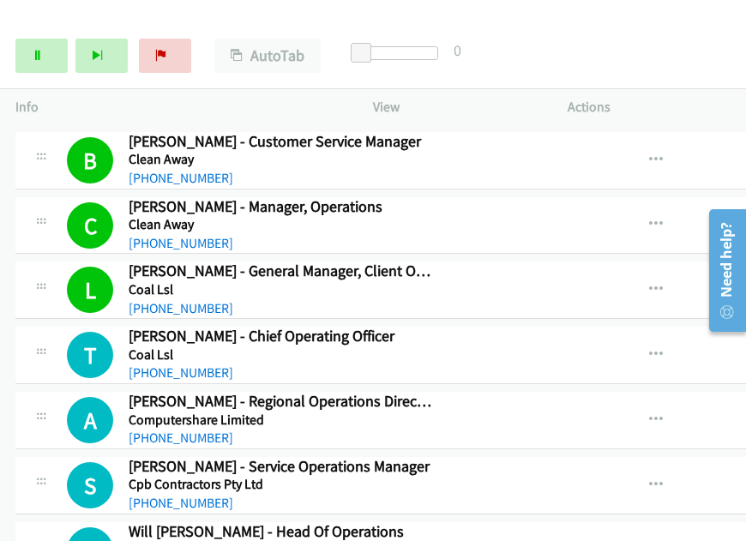
scroll to position [5317, 0]
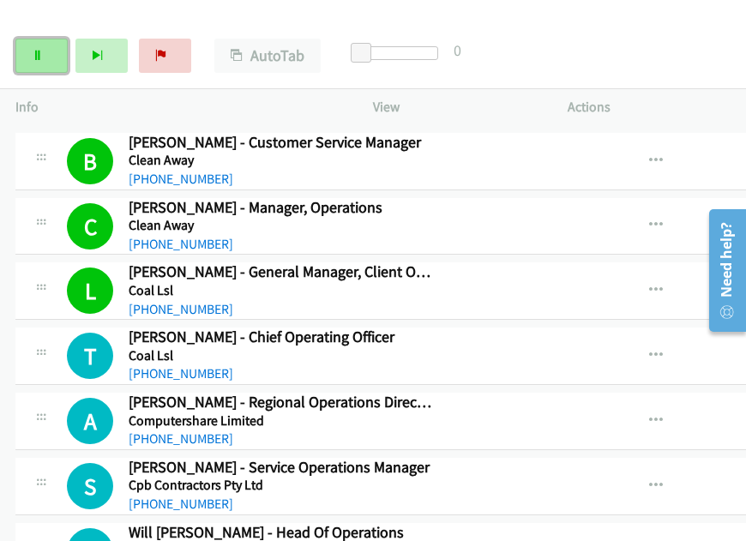
click at [45, 51] on link "Pause" at bounding box center [41, 56] width 52 height 34
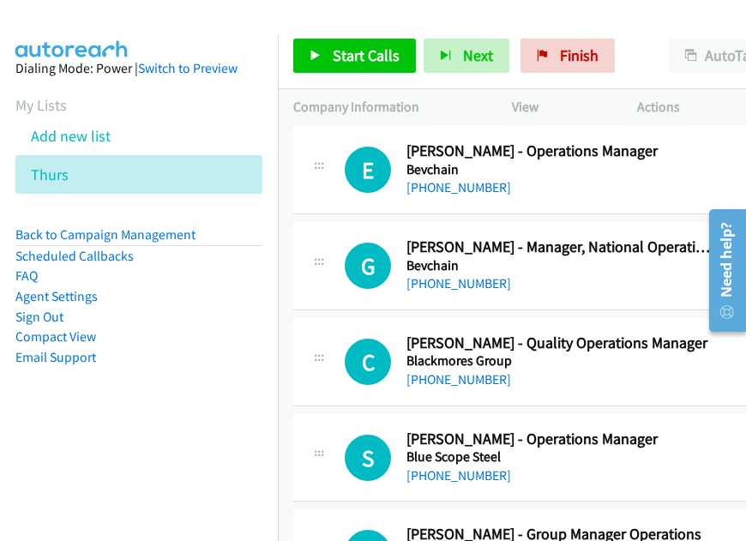
scroll to position [6774, 0]
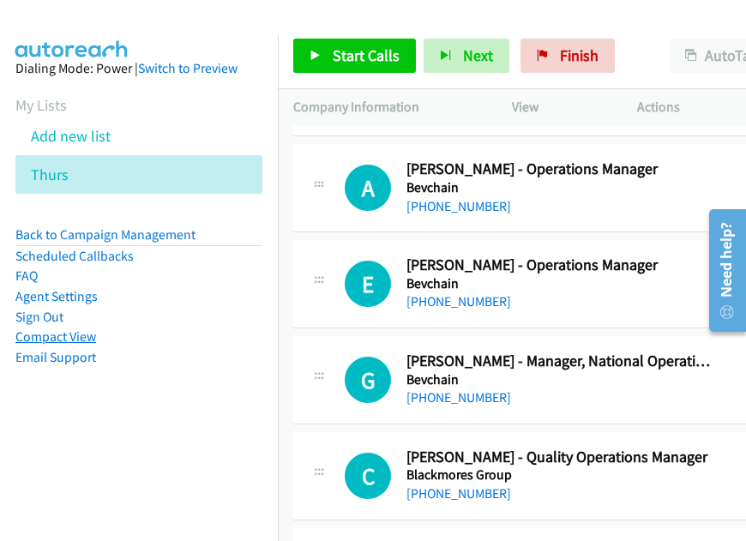
click at [41, 340] on link "Compact View" at bounding box center [55, 336] width 81 height 16
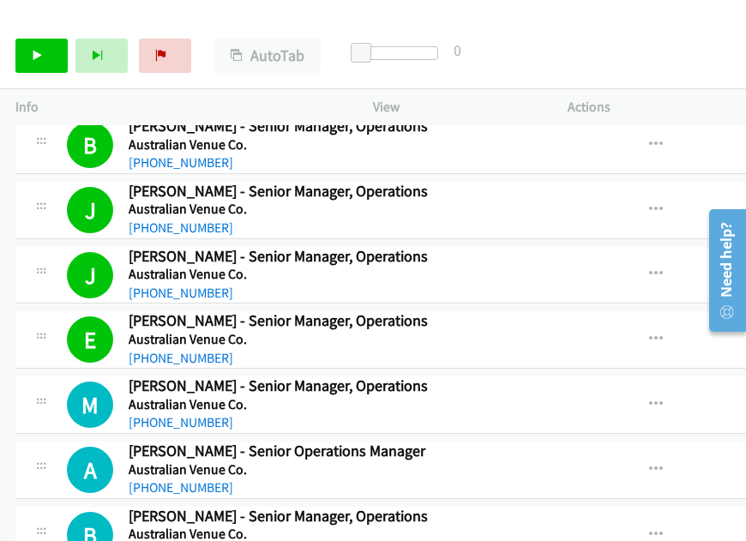
scroll to position [1458, 0]
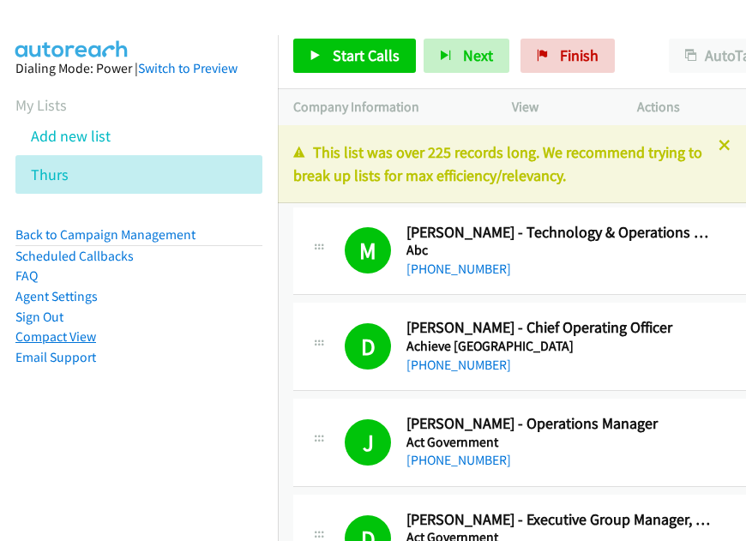
click at [61, 339] on link "Compact View" at bounding box center [55, 336] width 81 height 16
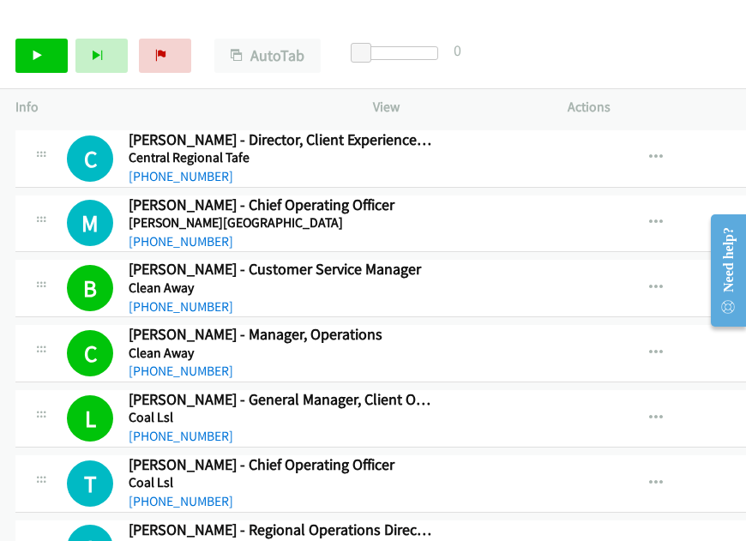
scroll to position [5317, 0]
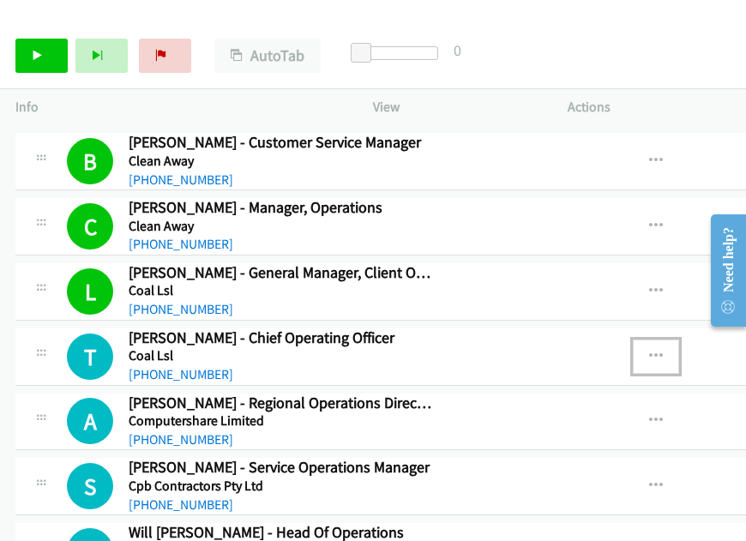
click at [663, 350] on icon "button" at bounding box center [656, 357] width 14 height 14
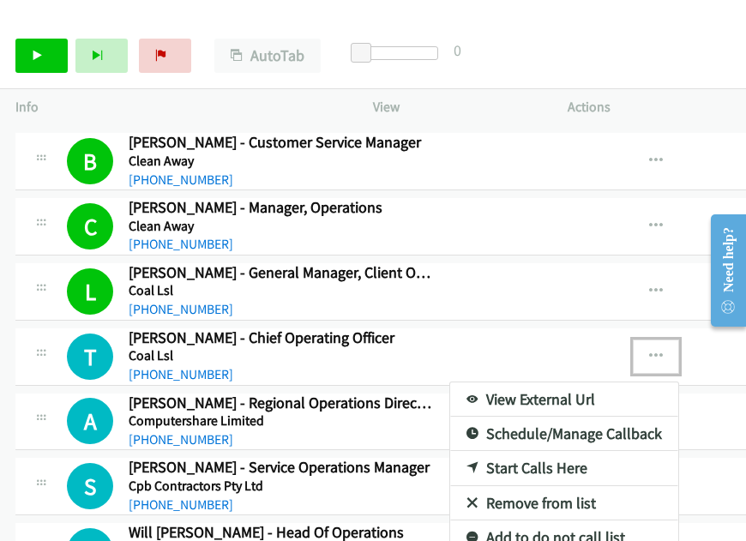
click at [543, 451] on link "Start Calls Here" at bounding box center [564, 468] width 228 height 34
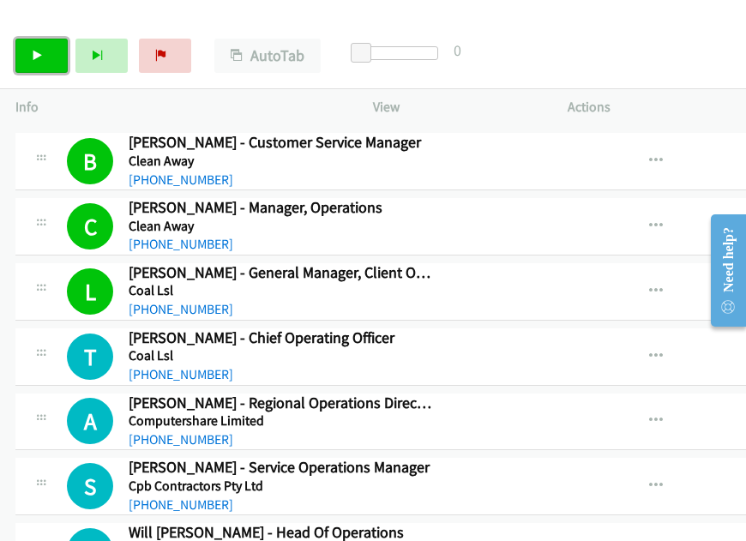
click at [24, 51] on link "Start Calls" at bounding box center [41, 56] width 52 height 34
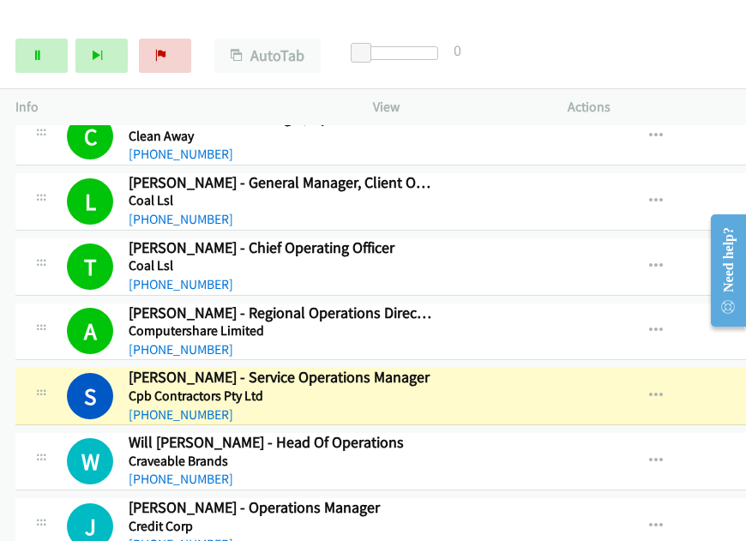
scroll to position [5488, 0]
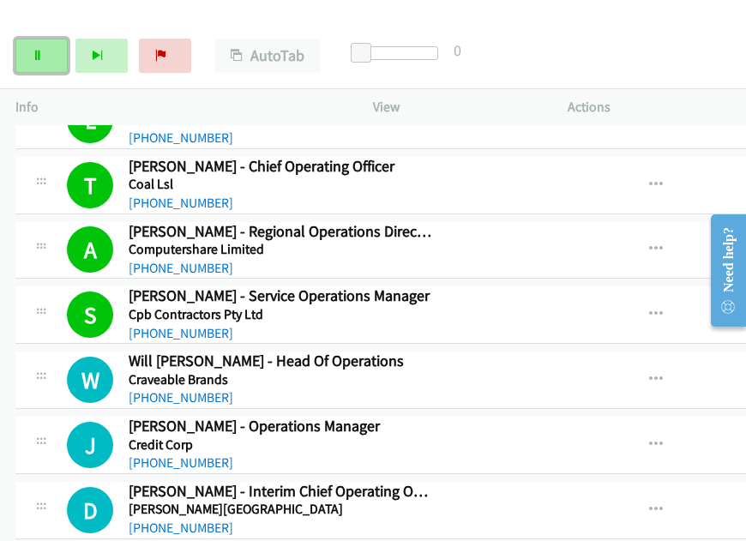
click at [40, 69] on link "Pause" at bounding box center [41, 56] width 52 height 34
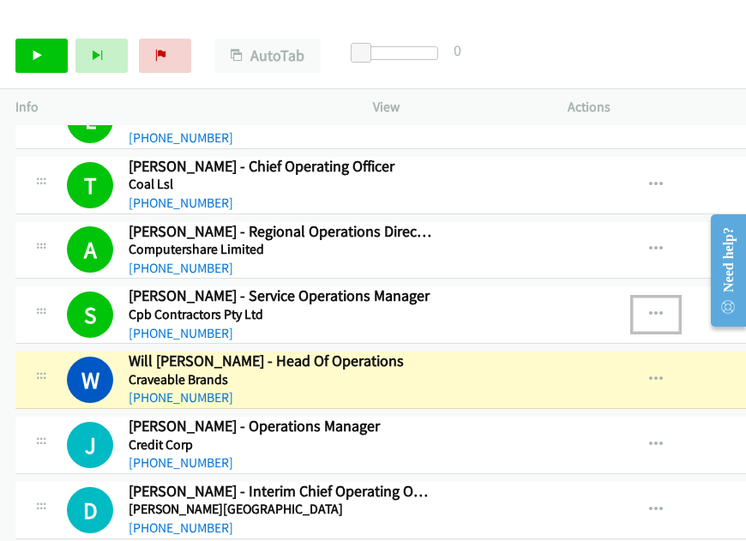
click at [663, 308] on icon "button" at bounding box center [656, 315] width 14 height 14
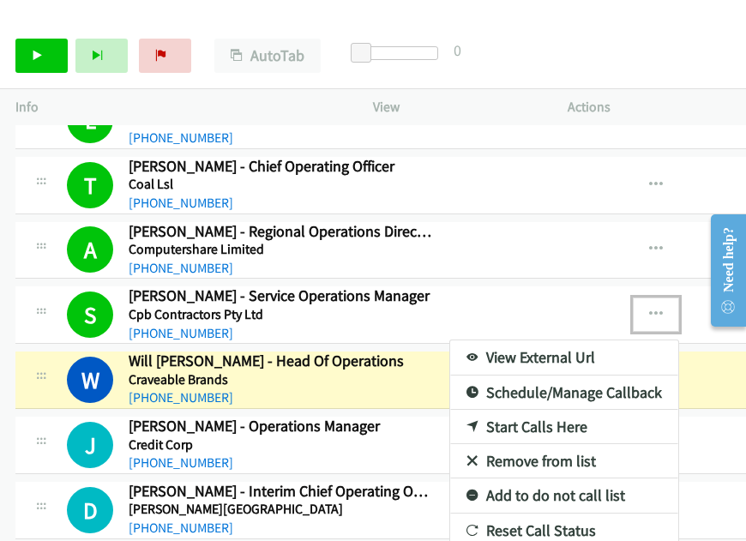
click at [542, 340] on link "View External Url" at bounding box center [564, 357] width 228 height 34
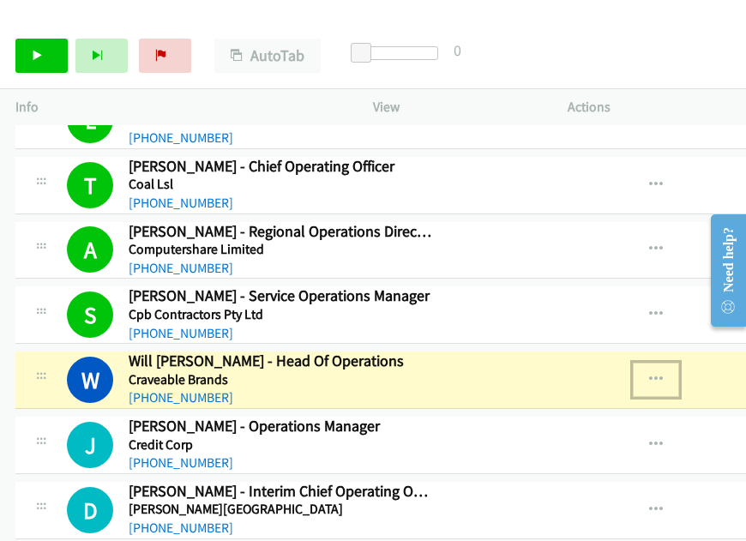
click at [659, 373] on icon "button" at bounding box center [656, 380] width 14 height 14
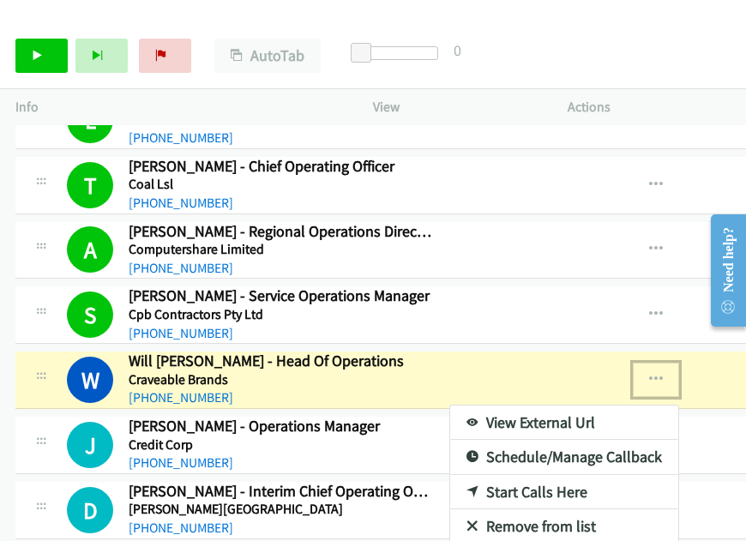
click at [564, 406] on link "View External Url" at bounding box center [564, 423] width 228 height 34
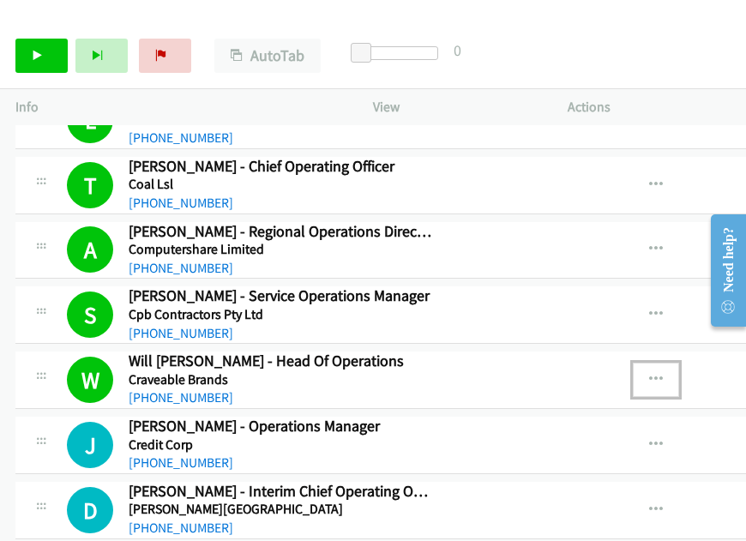
click at [659, 373] on icon "button" at bounding box center [656, 380] width 14 height 14
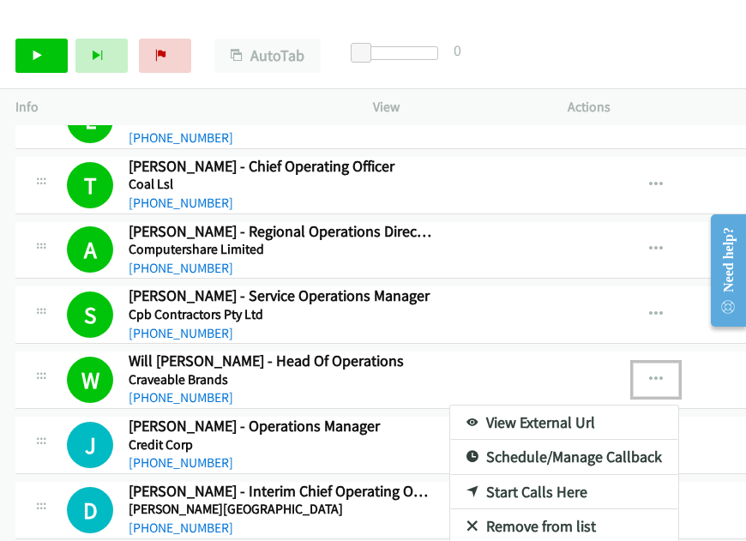
click at [605, 406] on link "View External Url" at bounding box center [564, 423] width 228 height 34
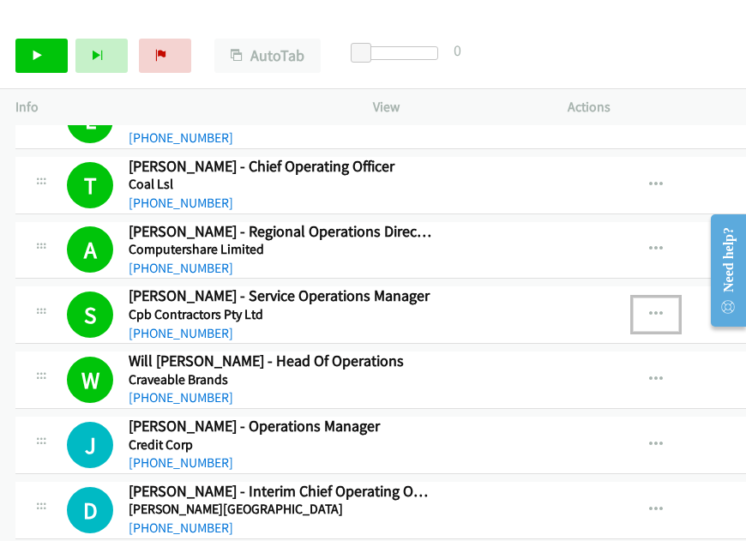
click at [663, 308] on icon "button" at bounding box center [656, 315] width 14 height 14
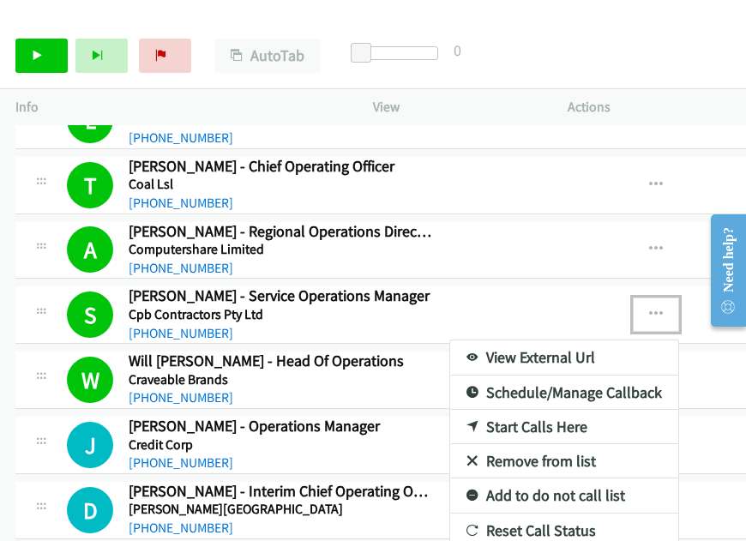
click at [575, 340] on link "View External Url" at bounding box center [564, 357] width 228 height 34
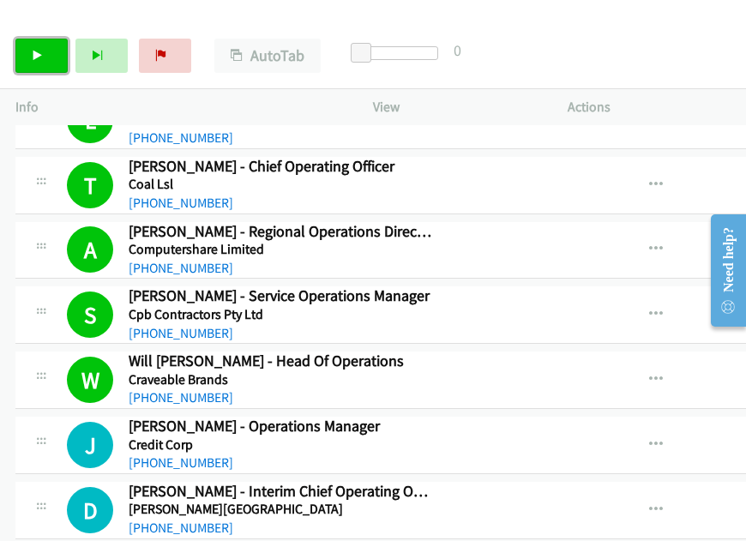
click at [45, 49] on link "Start Calls" at bounding box center [41, 56] width 52 height 34
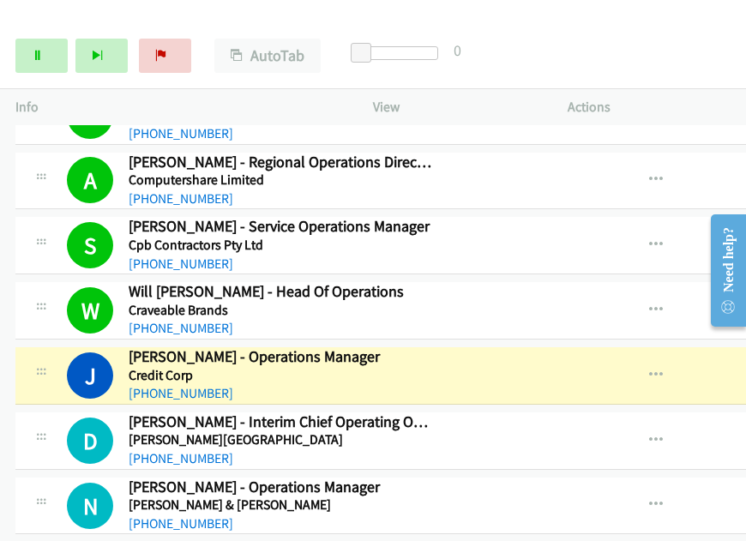
scroll to position [5574, 0]
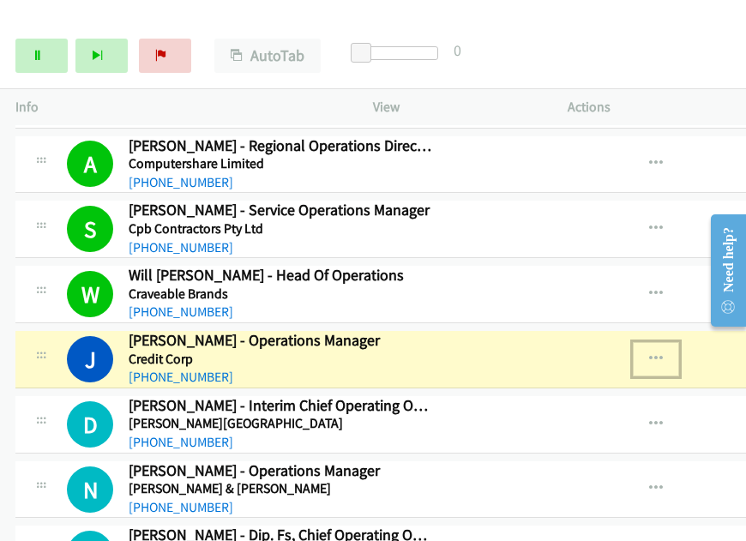
click at [674, 342] on button "button" at bounding box center [656, 359] width 46 height 34
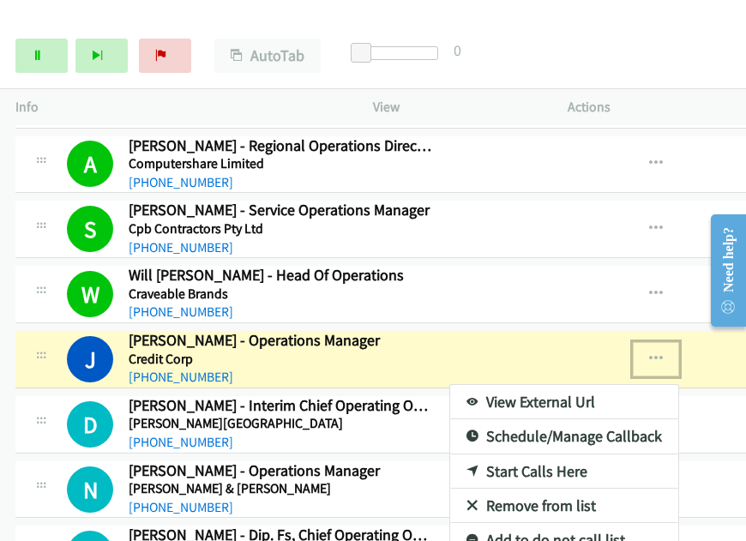
click at [555, 385] on link "View External Url" at bounding box center [564, 402] width 228 height 34
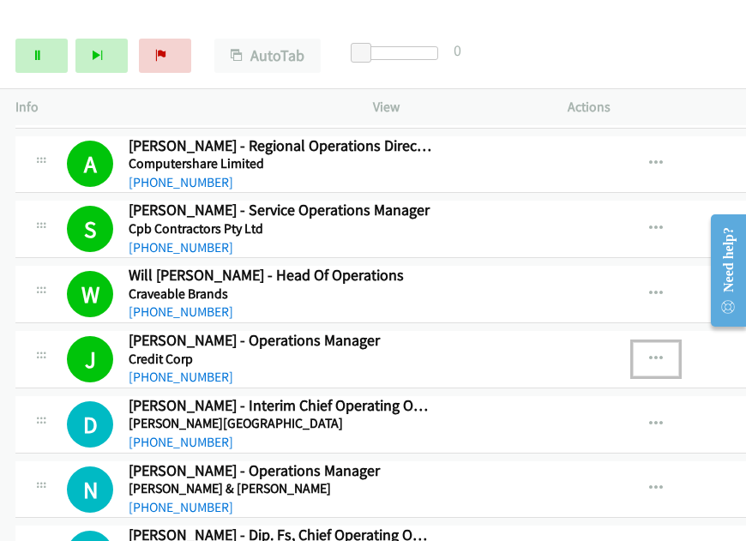
click at [663, 352] on icon "button" at bounding box center [656, 359] width 14 height 14
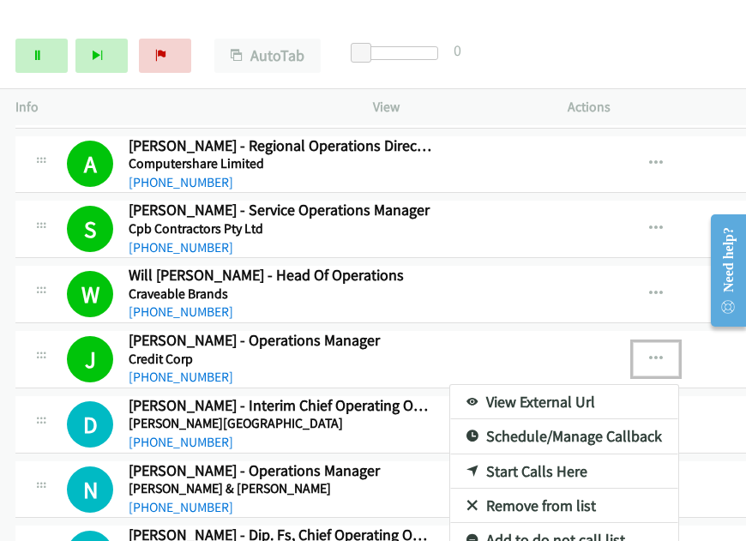
click at [539, 385] on link "View External Url" at bounding box center [564, 402] width 228 height 34
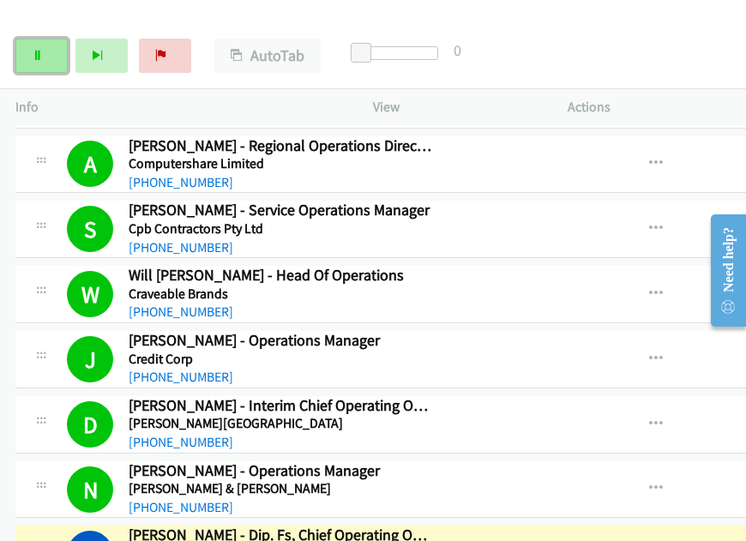
click at [51, 51] on link "Pause" at bounding box center [41, 56] width 52 height 34
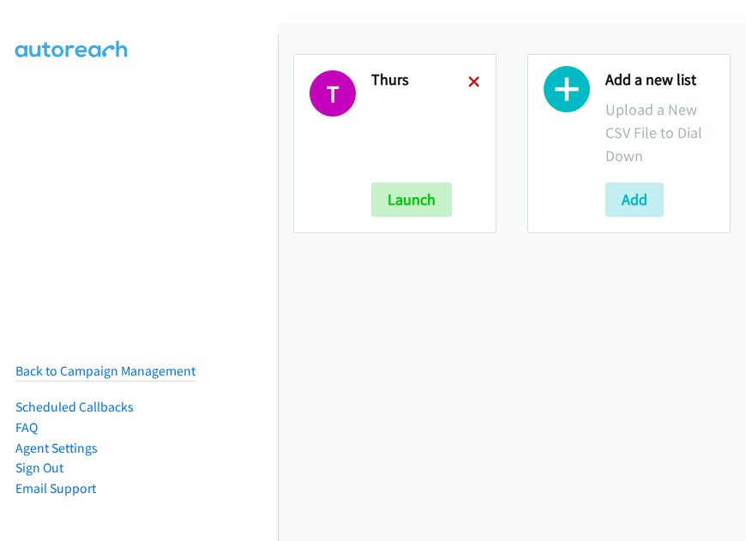
click at [473, 78] on icon at bounding box center [474, 83] width 12 height 12
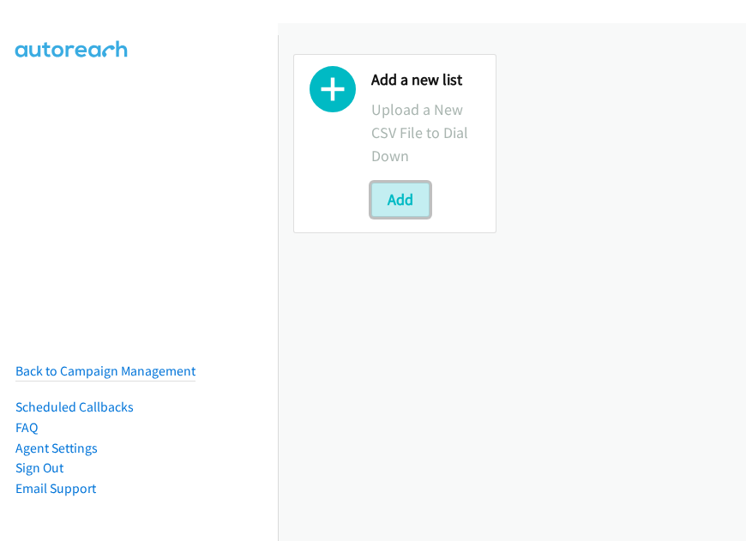
click at [400, 199] on button "Add" at bounding box center [400, 200] width 58 height 34
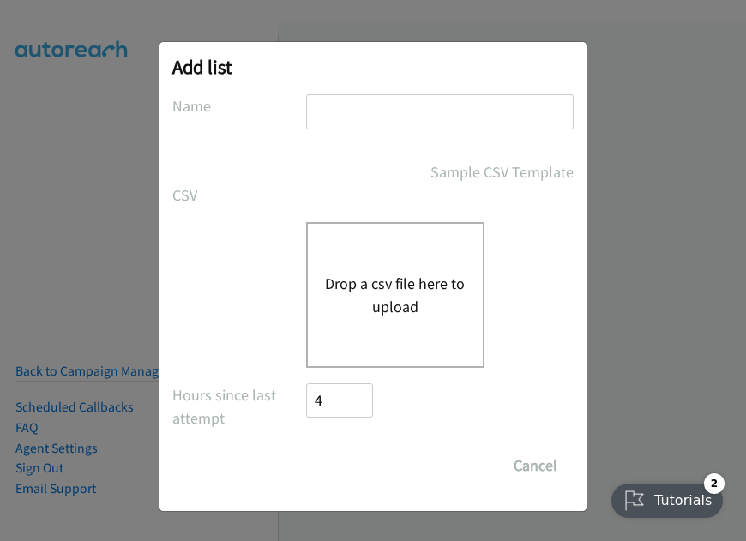
click at [357, 121] on input "text" at bounding box center [440, 111] width 268 height 35
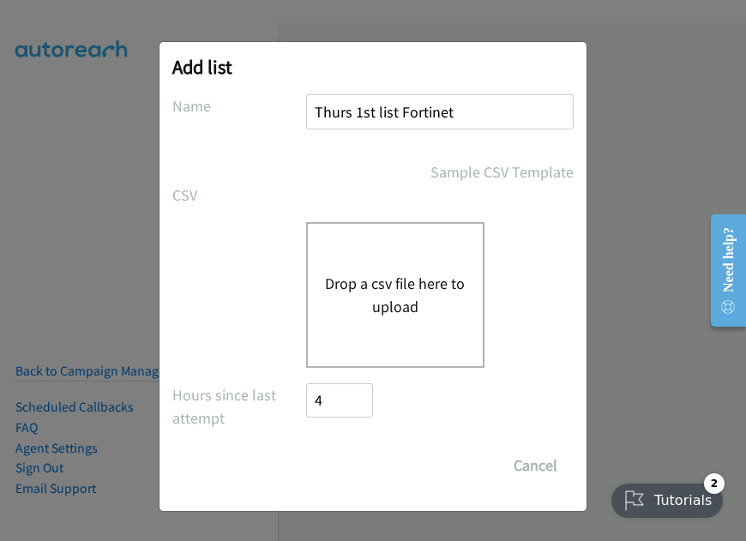
drag, startPoint x: 451, startPoint y: 116, endPoint x: 357, endPoint y: 99, distance: 95.9
click at [357, 99] on input "Thurs 1st list Fortinet" at bounding box center [440, 111] width 268 height 35
type input "Thurs Afternoon"
click at [394, 327] on div "Drop a csv file here to upload" at bounding box center [395, 295] width 178 height 146
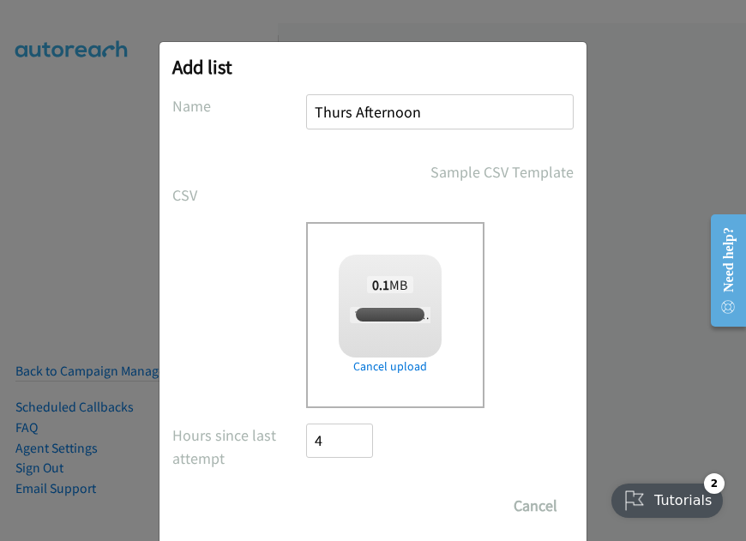
checkbox input "true"
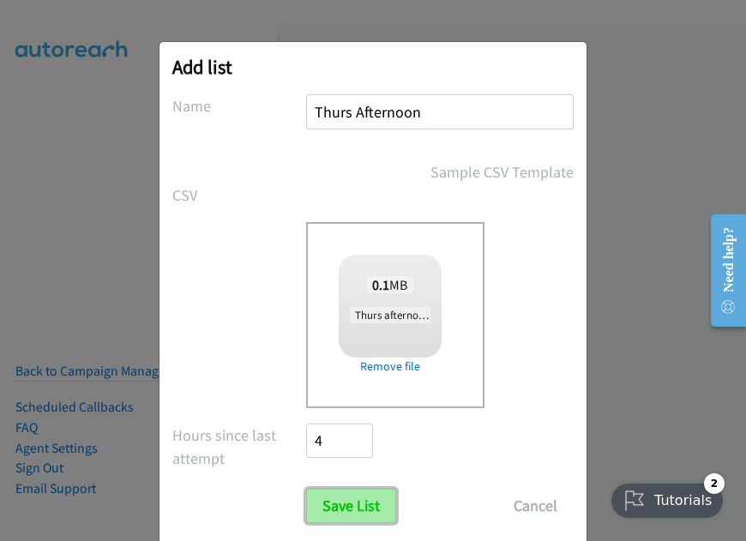
click at [338, 499] on input "Save List" at bounding box center [351, 506] width 90 height 34
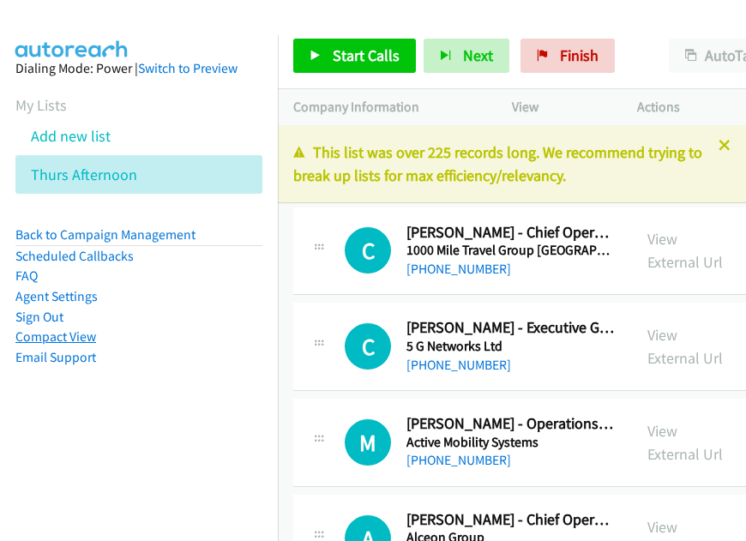
click at [67, 335] on link "Compact View" at bounding box center [55, 336] width 81 height 16
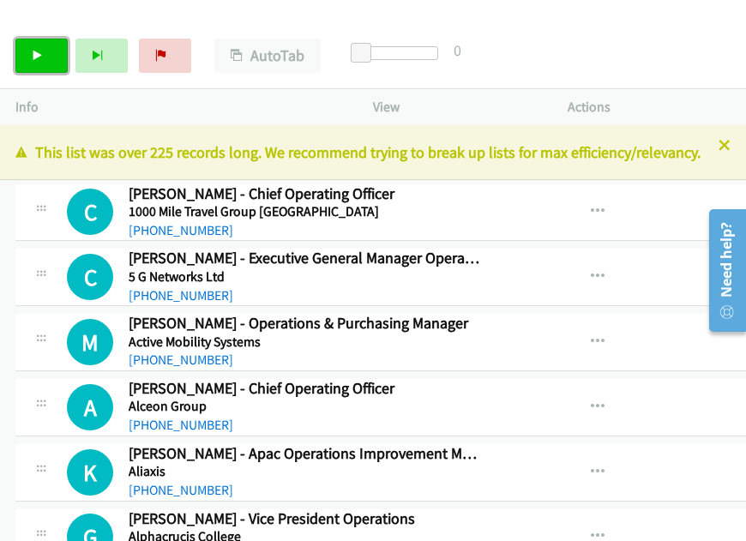
click at [60, 61] on link "Start Calls" at bounding box center [41, 56] width 52 height 34
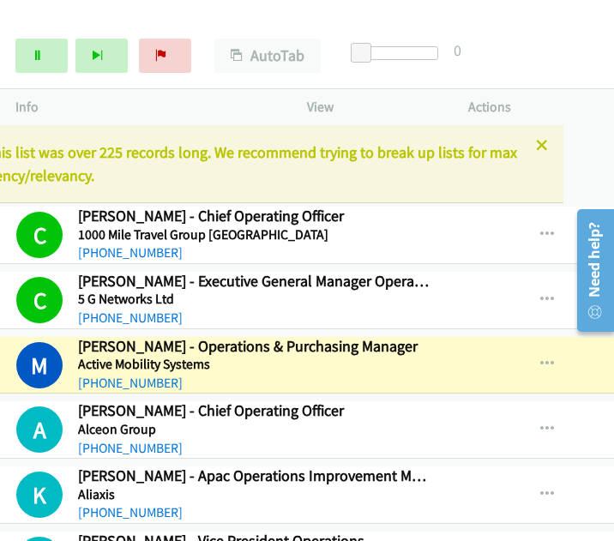
scroll to position [0, 51]
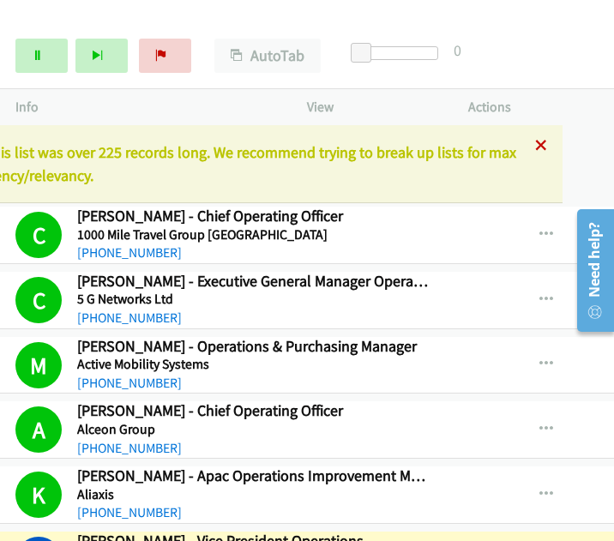
click at [535, 145] on icon at bounding box center [541, 147] width 12 height 12
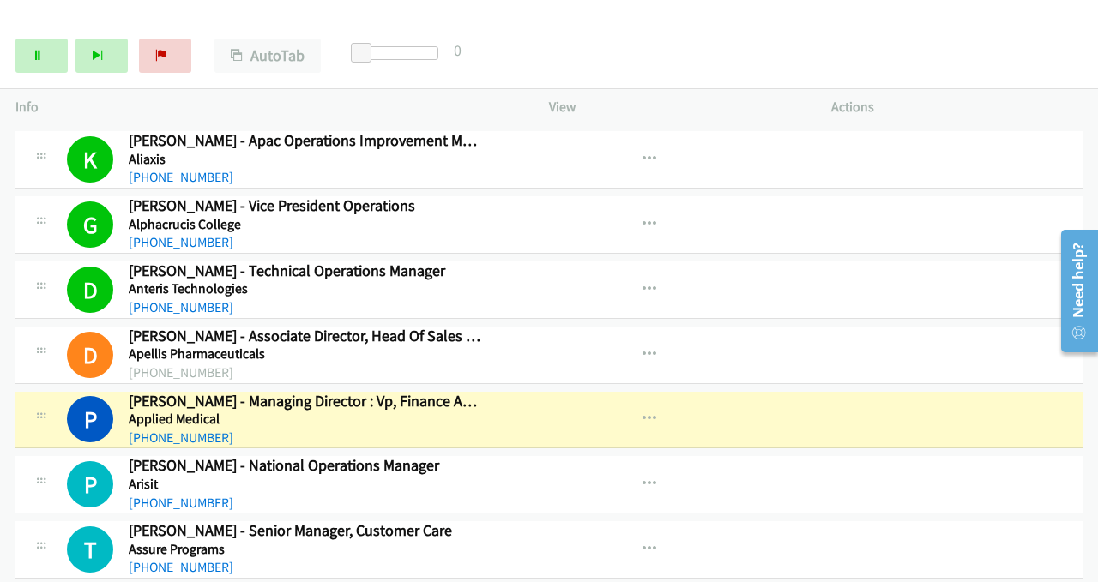
scroll to position [257, 0]
click at [642, 412] on icon "button" at bounding box center [649, 419] width 14 height 14
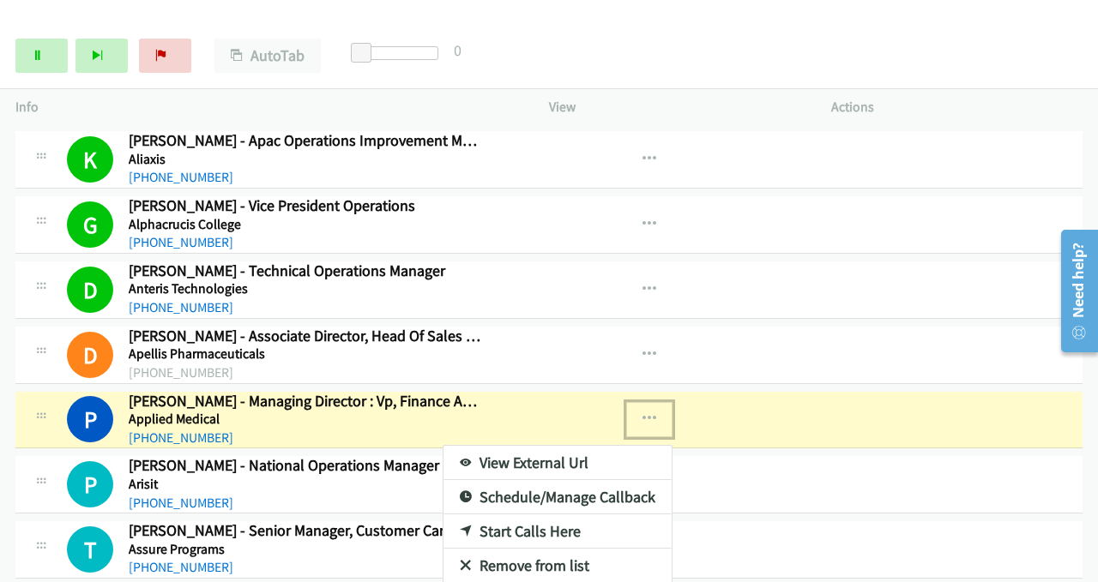
click at [497, 455] on link "View External Url" at bounding box center [557, 463] width 228 height 34
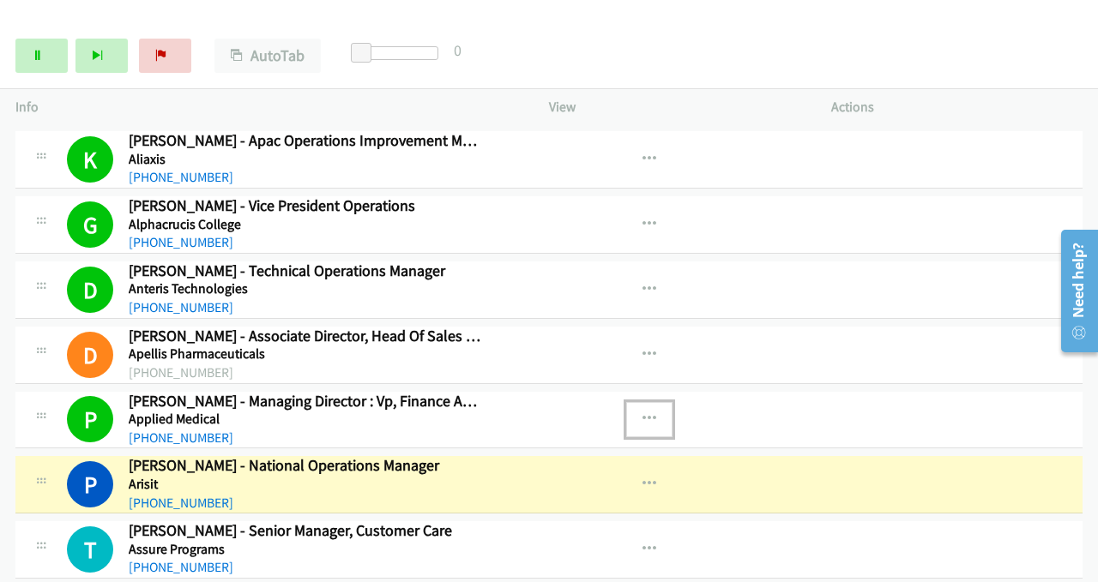
click at [642, 415] on icon "button" at bounding box center [649, 419] width 14 height 14
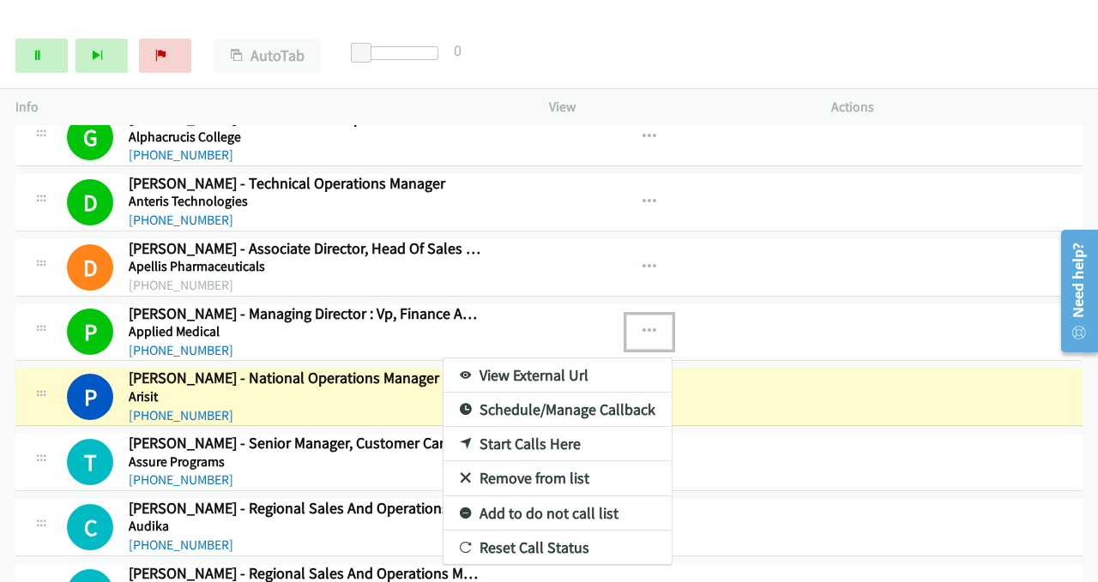
scroll to position [429, 0]
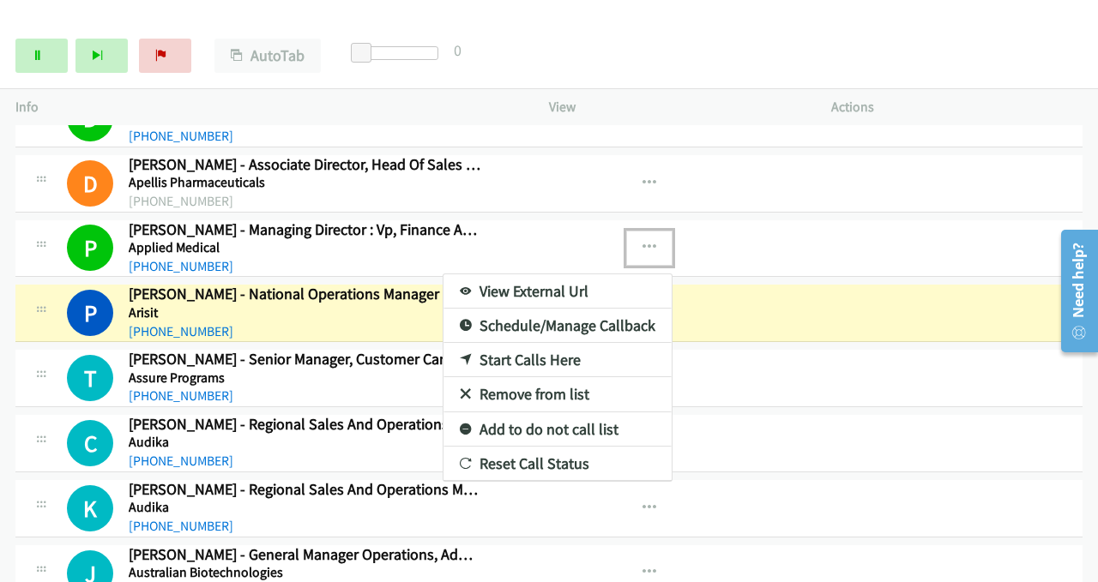
click at [547, 286] on link "View External Url" at bounding box center [557, 291] width 228 height 34
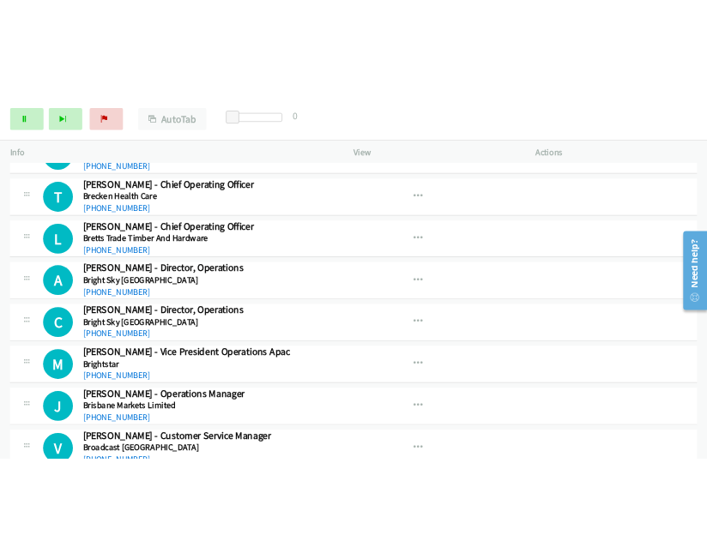
scroll to position [1972, 0]
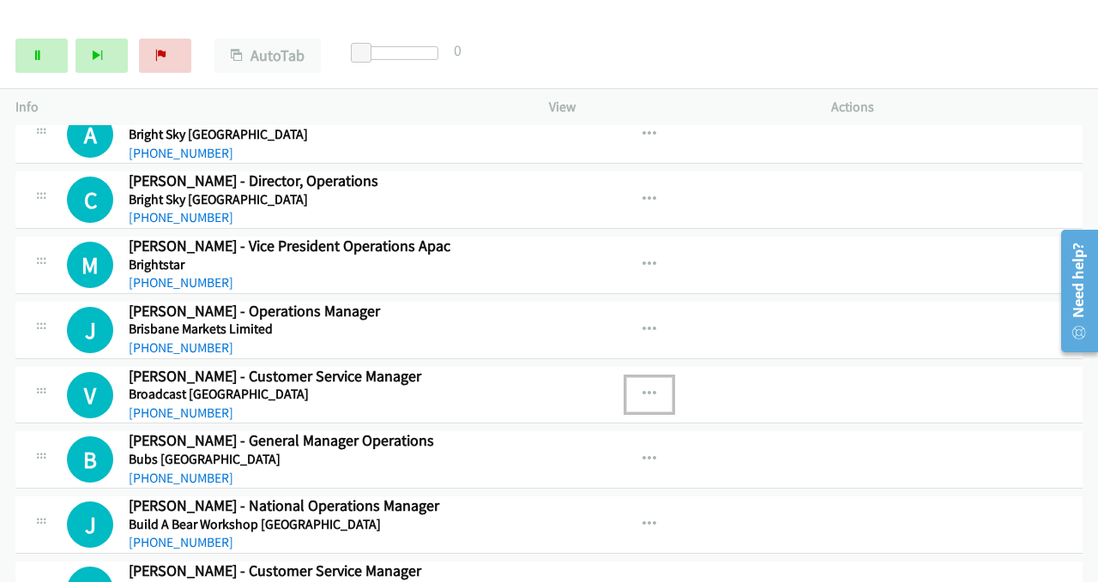
click at [642, 388] on icon "button" at bounding box center [649, 395] width 14 height 14
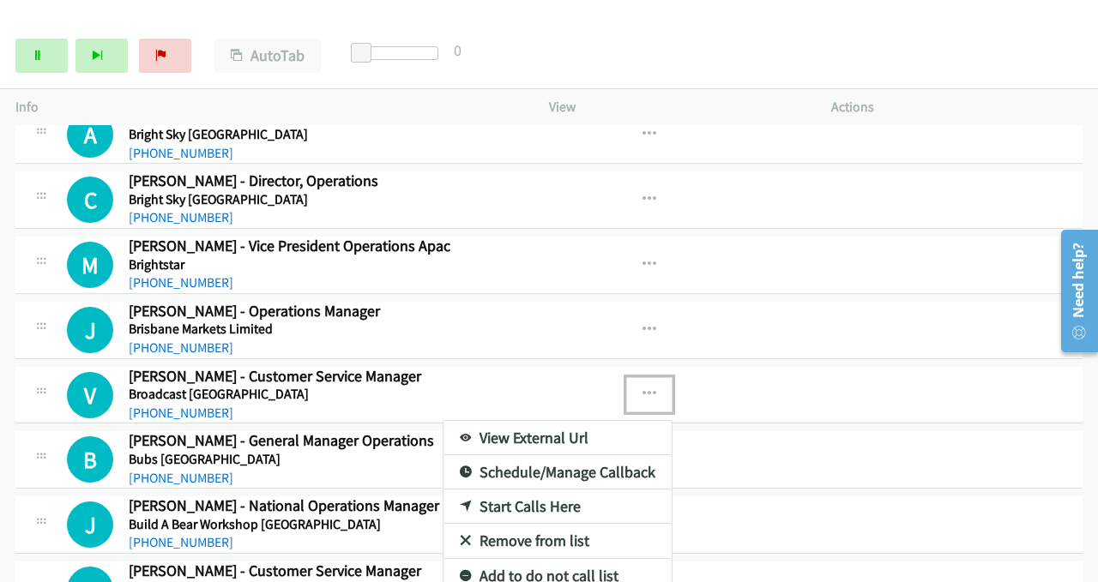
click at [547, 499] on link "Start Calls Here" at bounding box center [557, 507] width 228 height 34
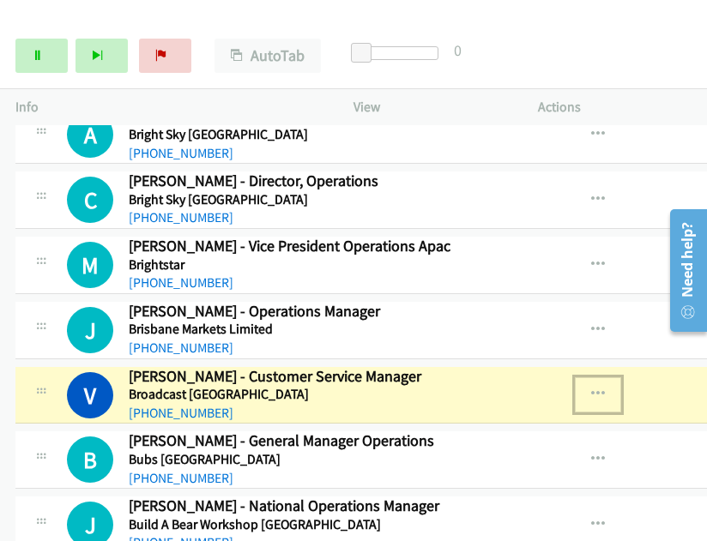
click at [591, 388] on icon "button" at bounding box center [598, 395] width 14 height 14
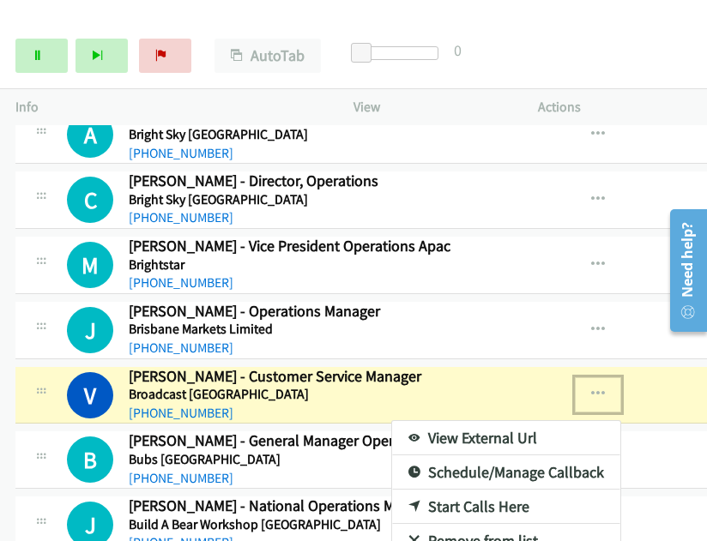
click at [444, 424] on link "View External Url" at bounding box center [506, 438] width 228 height 34
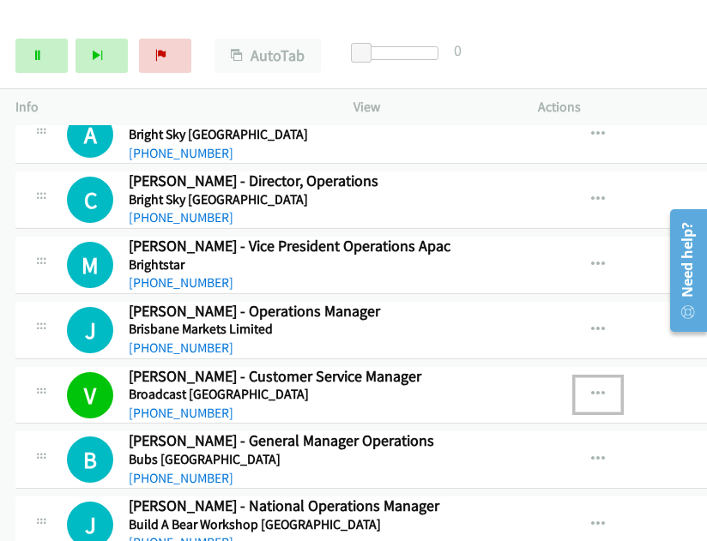
click at [591, 388] on icon "button" at bounding box center [598, 395] width 14 height 14
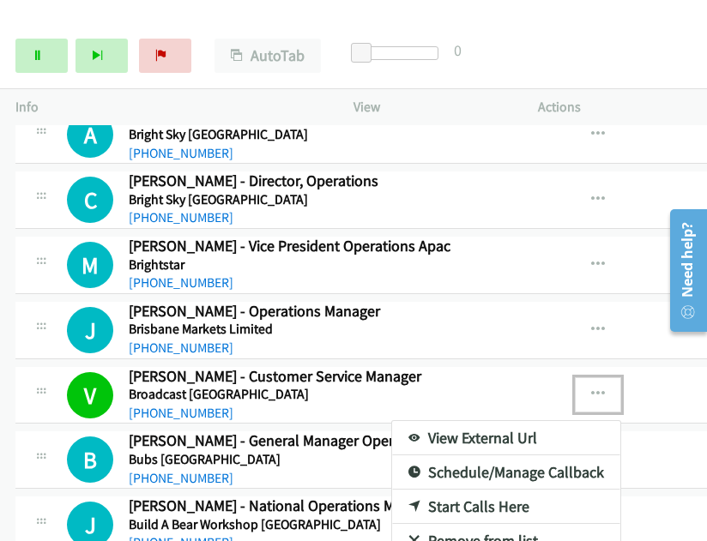
click at [453, 428] on link "View External Url" at bounding box center [506, 438] width 228 height 34
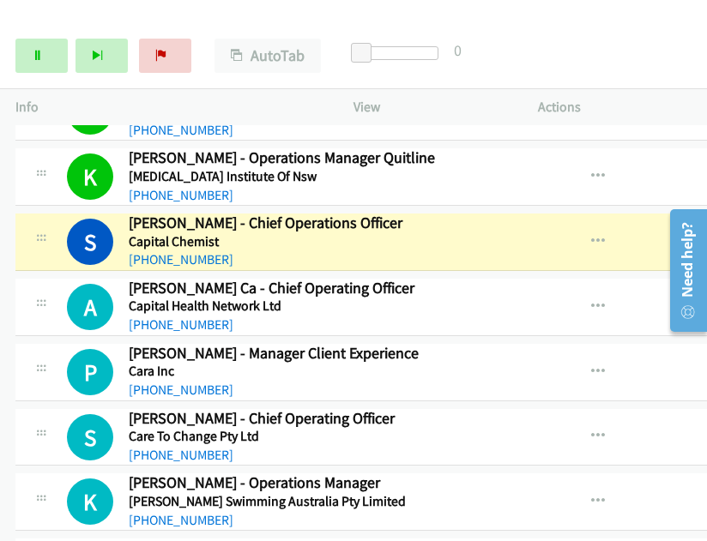
scroll to position [2744, 0]
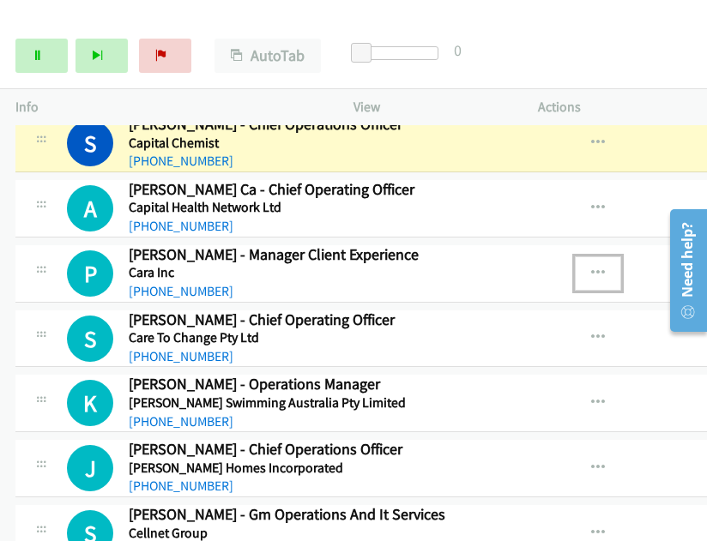
click at [591, 267] on icon "button" at bounding box center [598, 274] width 14 height 14
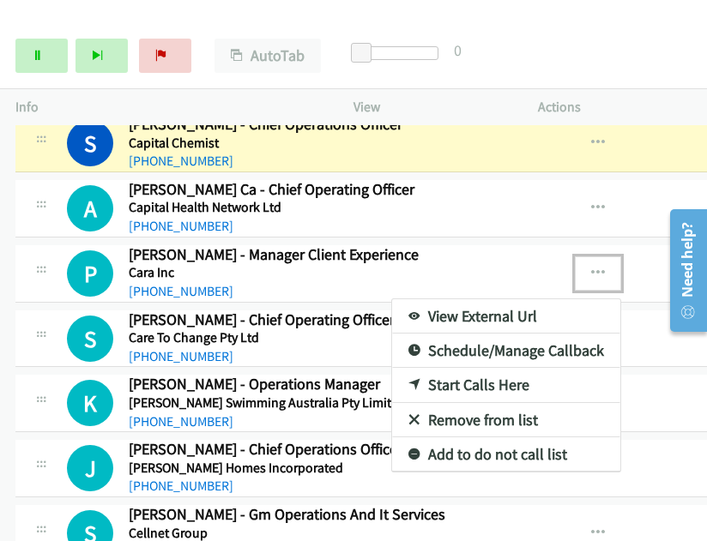
click at [461, 368] on link "Start Calls Here" at bounding box center [506, 385] width 228 height 34
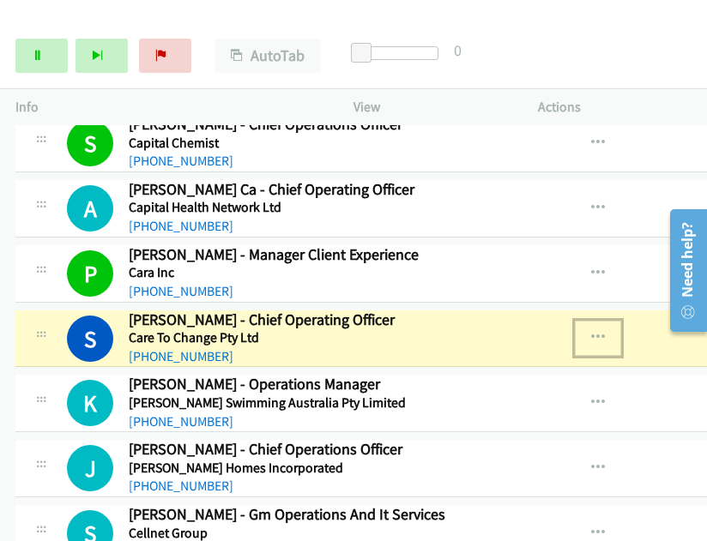
click at [591, 331] on icon "button" at bounding box center [598, 338] width 14 height 14
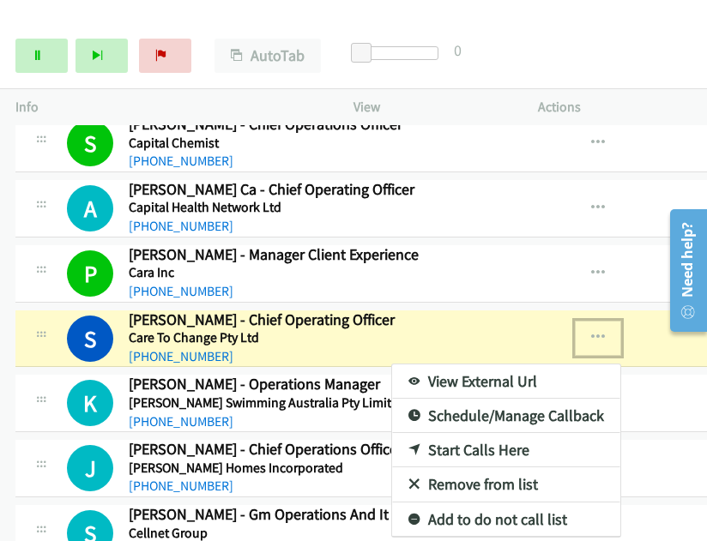
click at [464, 366] on link "View External Url" at bounding box center [506, 381] width 228 height 34
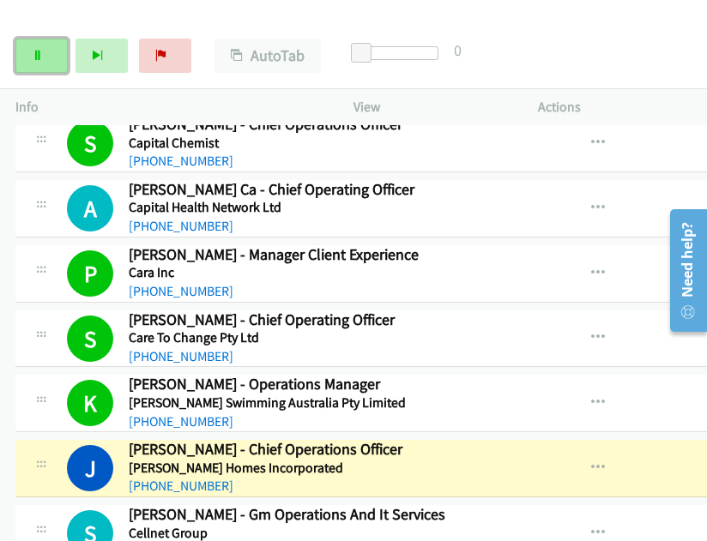
click at [55, 54] on link "Pause" at bounding box center [41, 56] width 52 height 34
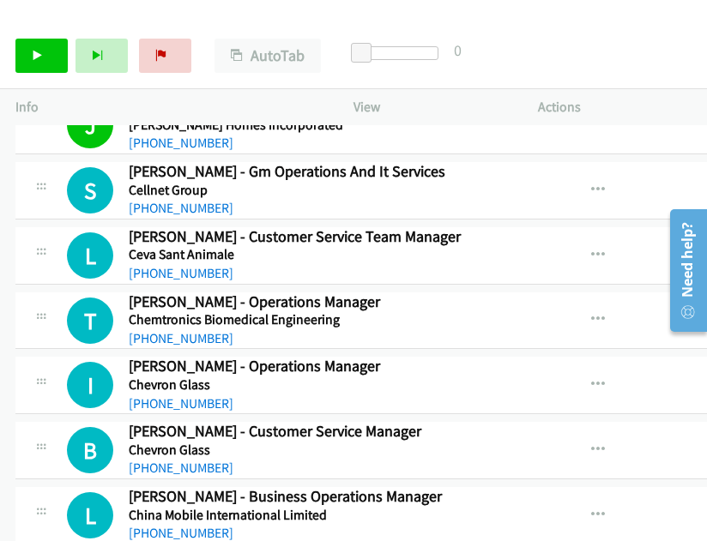
scroll to position [3173, 0]
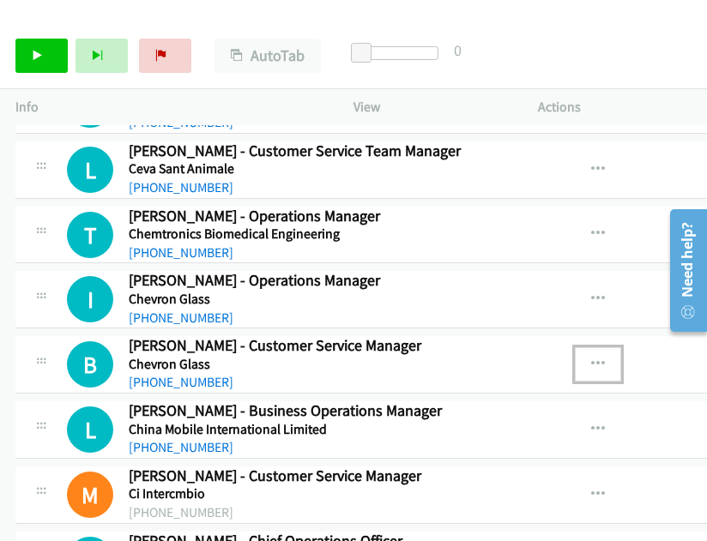
click at [591, 358] on icon "button" at bounding box center [598, 365] width 14 height 14
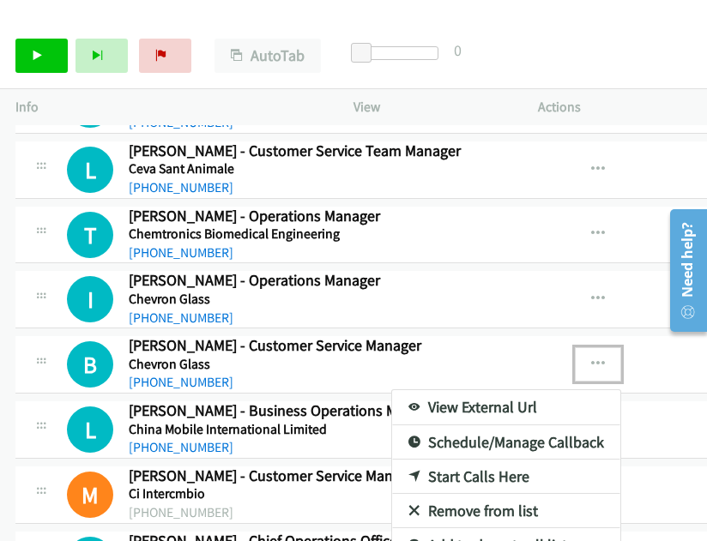
drag, startPoint x: 427, startPoint y: 461, endPoint x: 124, endPoint y: 153, distance: 431.7
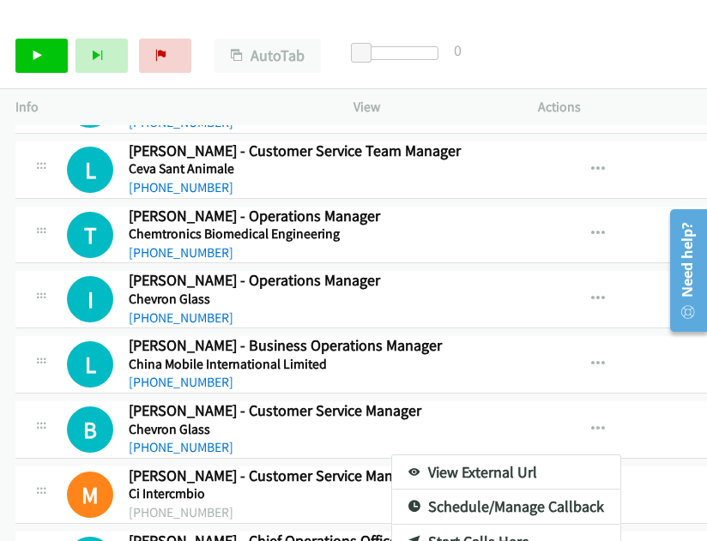
click at [44, 56] on div at bounding box center [353, 270] width 707 height 541
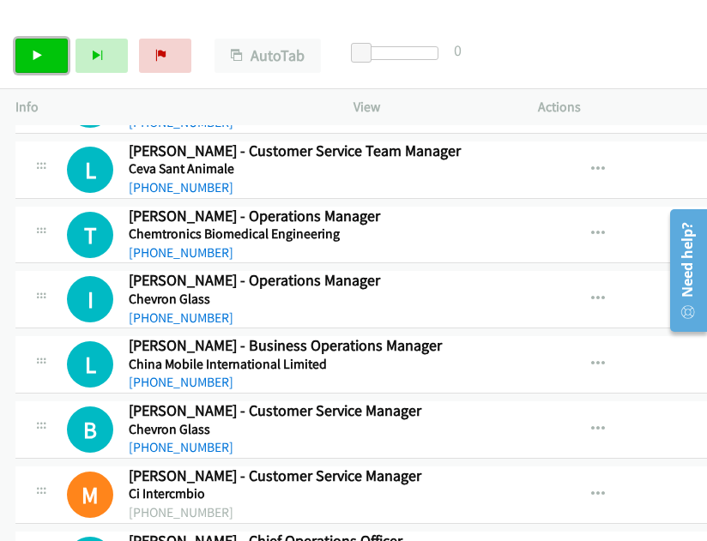
click at [37, 55] on icon at bounding box center [38, 57] width 12 height 12
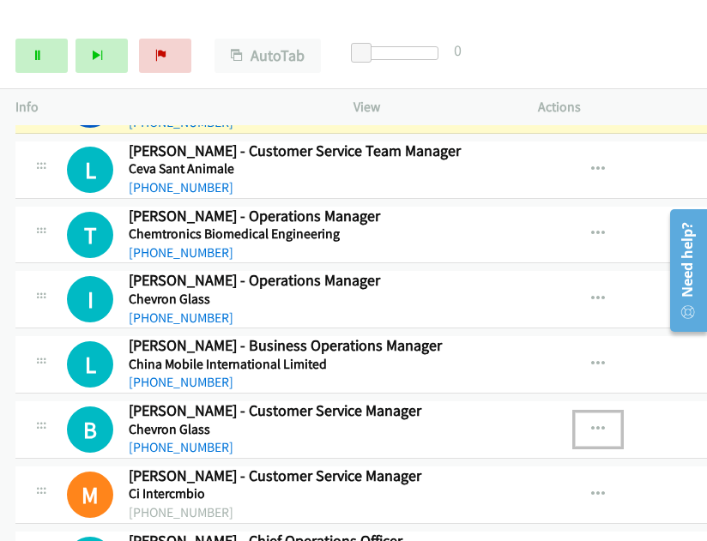
click at [575, 412] on button "button" at bounding box center [598, 429] width 46 height 34
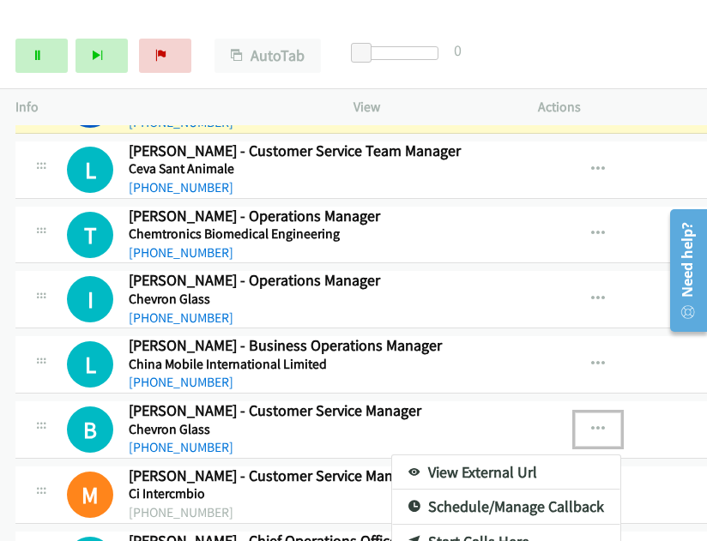
click at [468, 525] on link "Start Calls Here" at bounding box center [506, 542] width 228 height 34
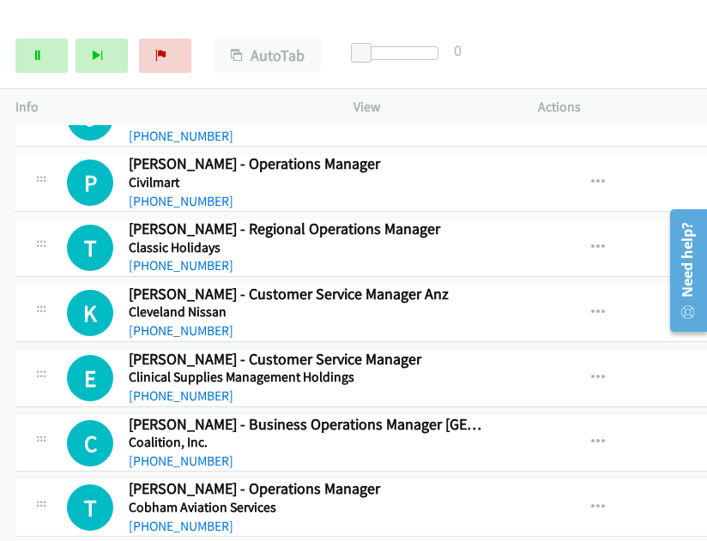
scroll to position [3773, 0]
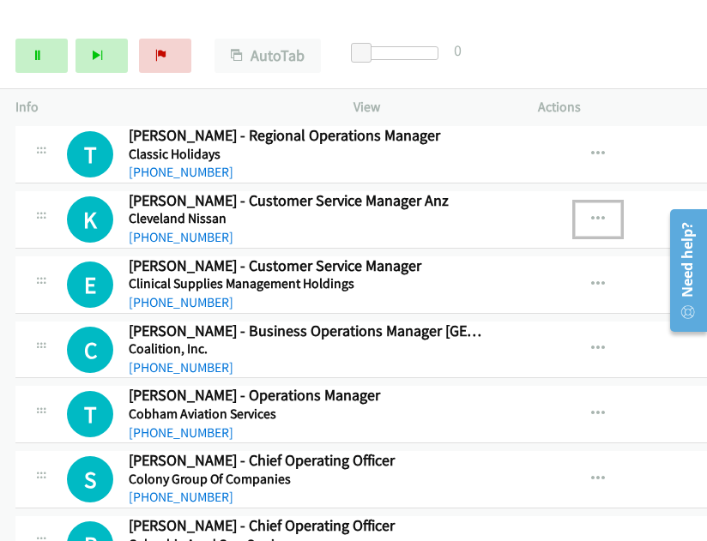
drag, startPoint x: 576, startPoint y: 196, endPoint x: 566, endPoint y: 205, distance: 13.4
click at [591, 213] on icon "button" at bounding box center [598, 220] width 14 height 14
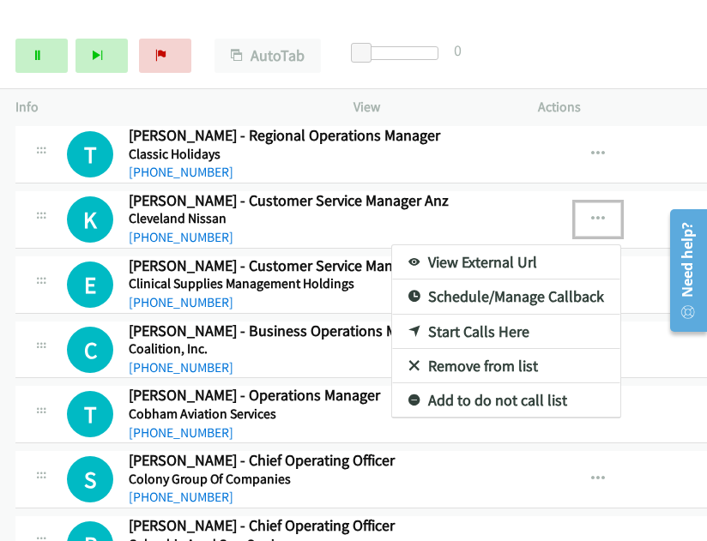
click at [465, 315] on link "Start Calls Here" at bounding box center [506, 332] width 228 height 34
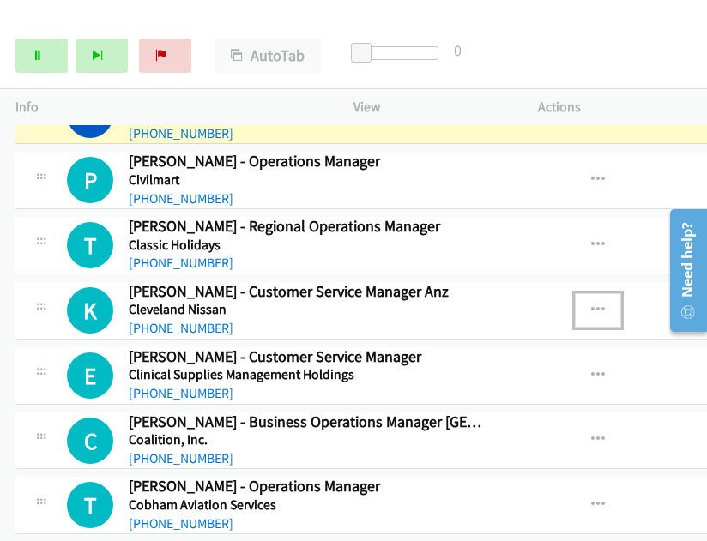
scroll to position [3602, 0]
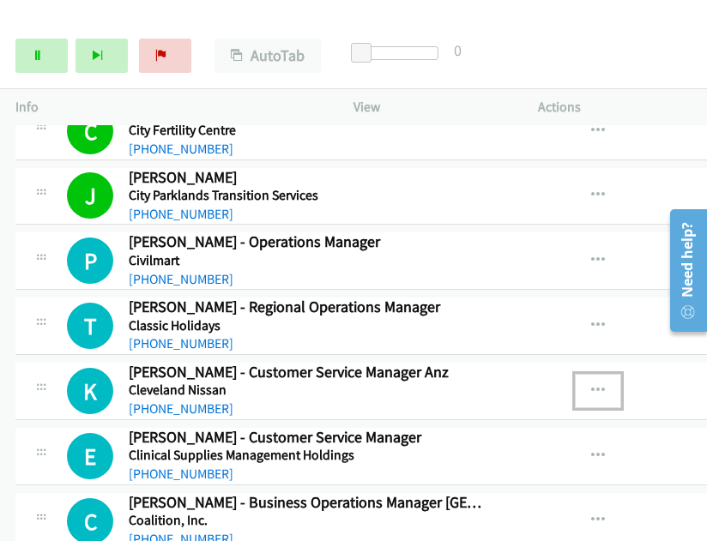
click at [591, 384] on icon "button" at bounding box center [598, 391] width 14 height 14
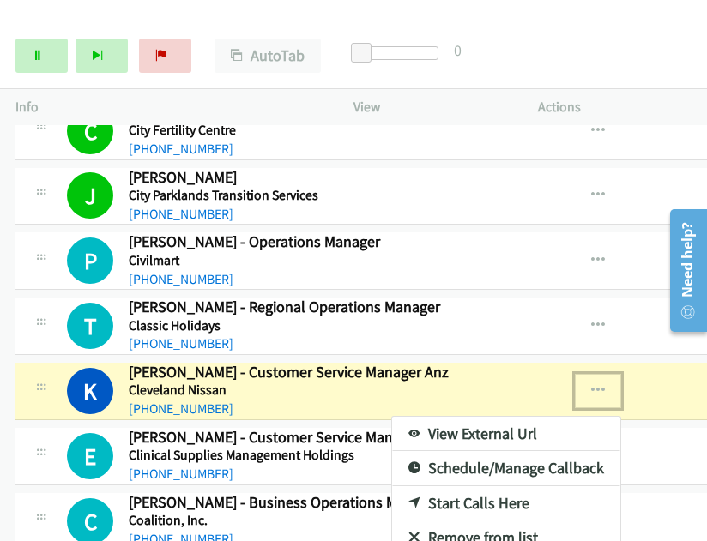
click at [496, 9] on div at bounding box center [353, 270] width 707 height 541
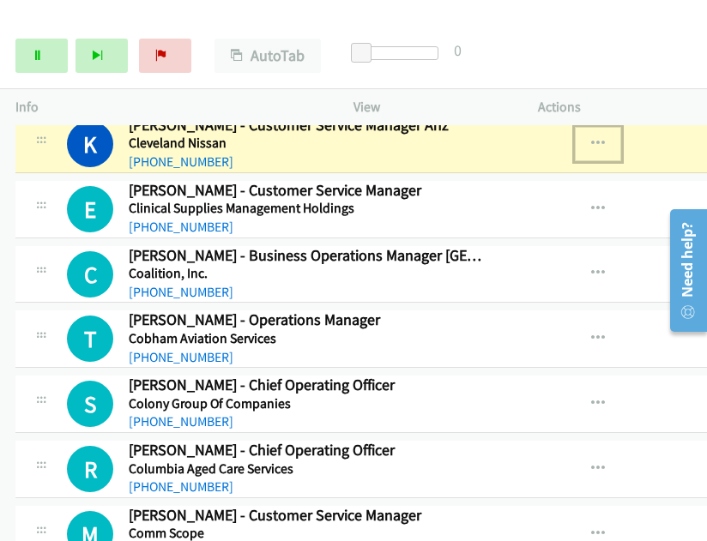
scroll to position [3859, 0]
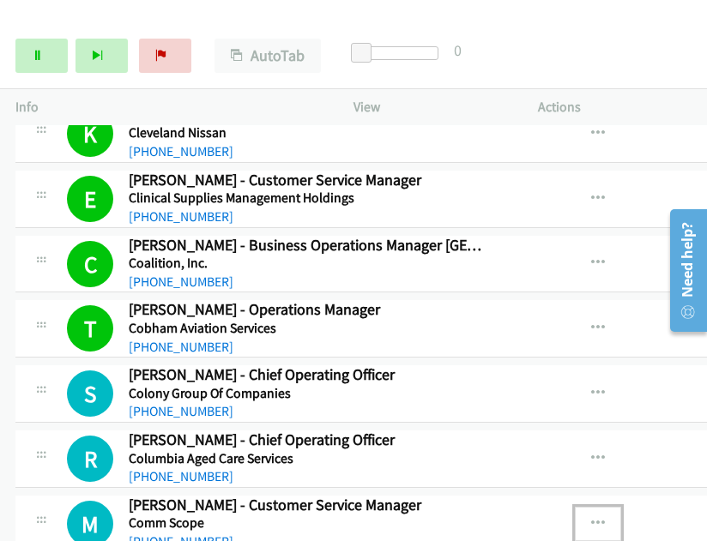
click at [591, 517] on icon "button" at bounding box center [598, 524] width 14 height 14
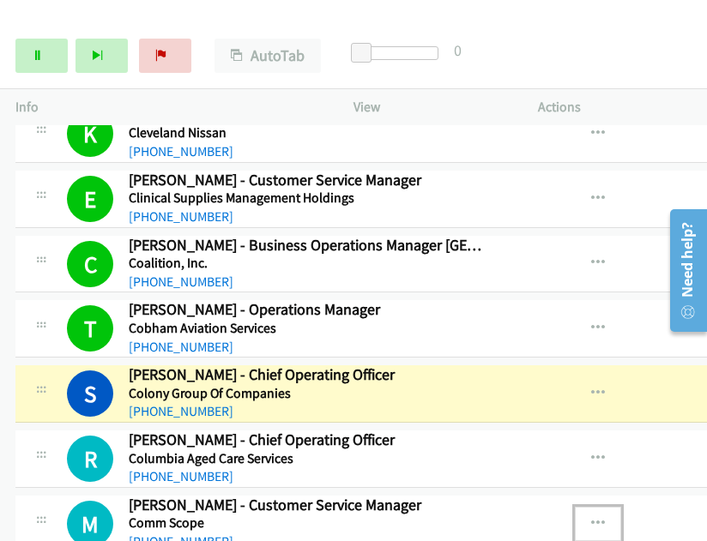
click at [592, 493] on div at bounding box center [353, 270] width 707 height 541
click at [591, 517] on icon "button" at bounding box center [598, 524] width 14 height 14
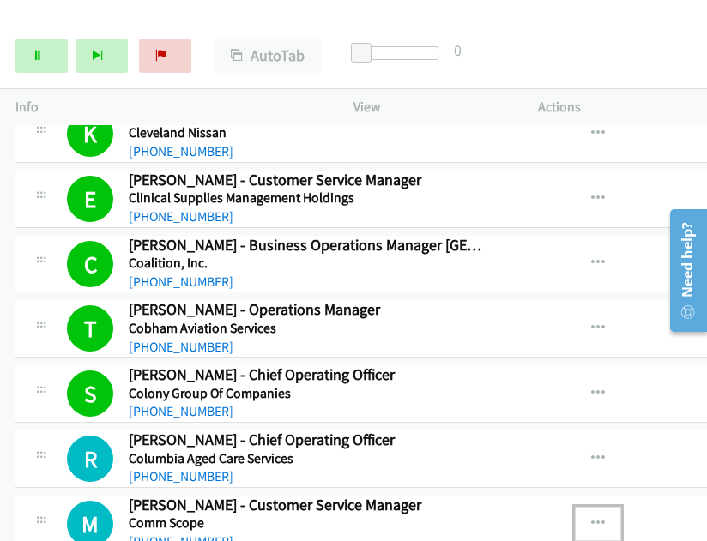
click at [569, 370] on div at bounding box center [353, 270] width 707 height 541
click at [591, 387] on icon "button" at bounding box center [598, 394] width 14 height 14
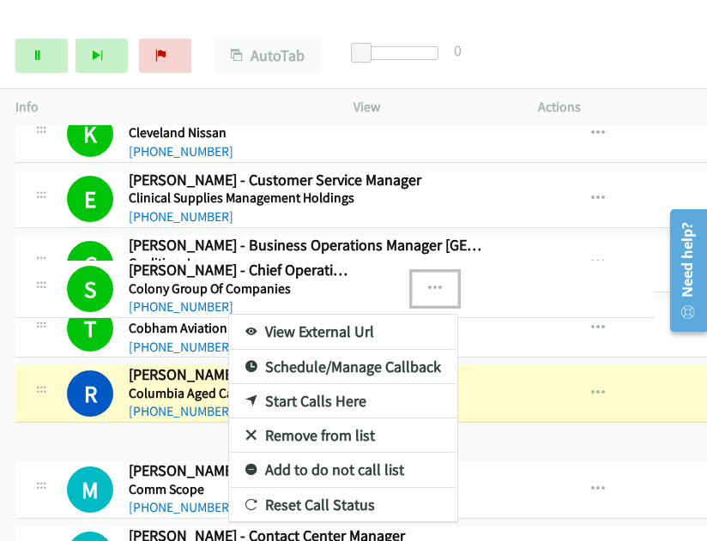
drag, startPoint x: 432, startPoint y: 487, endPoint x: 513, endPoint y: 365, distance: 146.0
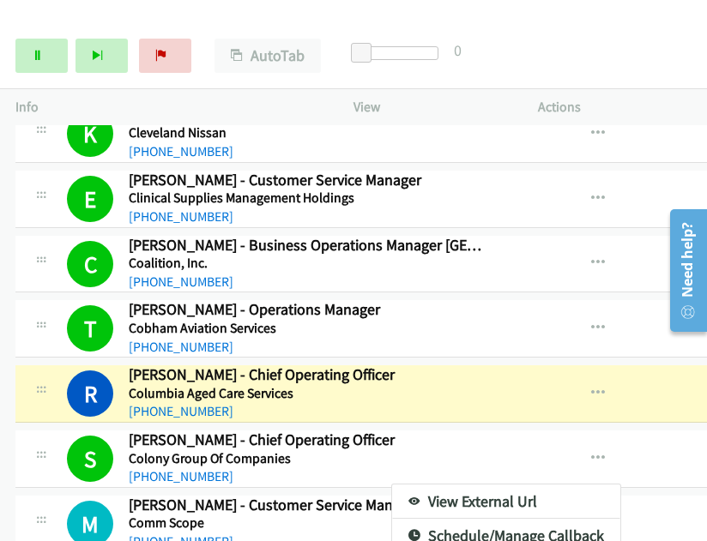
click at [579, 437] on div at bounding box center [353, 270] width 707 height 541
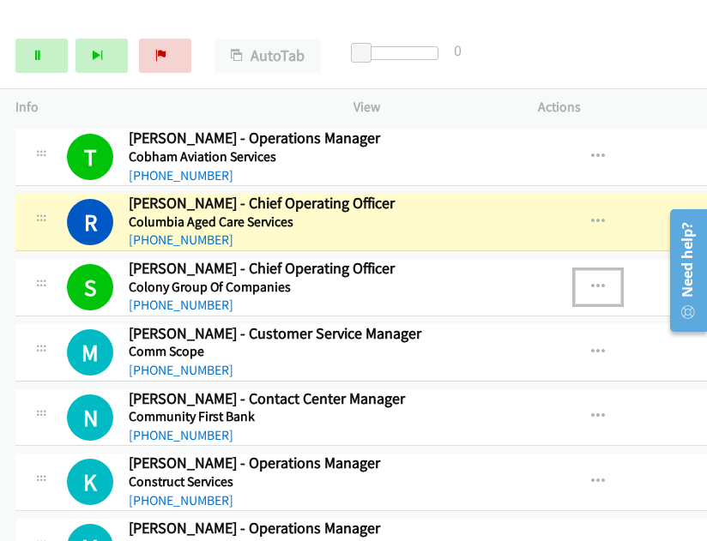
click at [591, 280] on icon "button" at bounding box center [598, 287] width 14 height 14
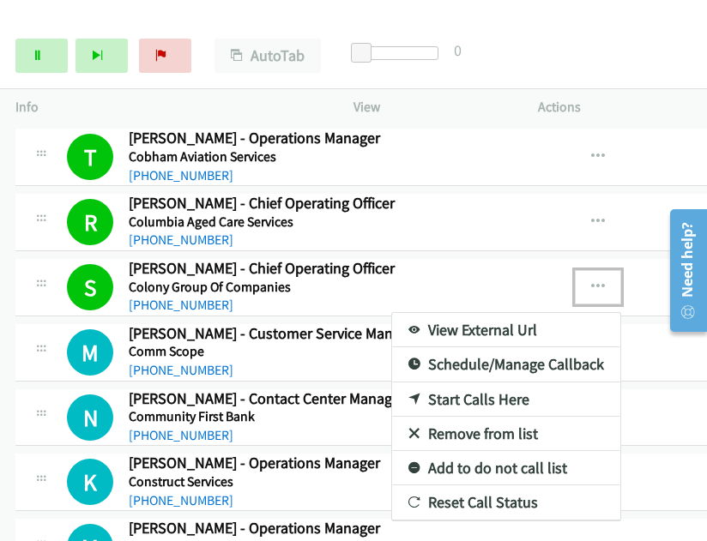
click at [445, 314] on link "View External Url" at bounding box center [506, 330] width 228 height 34
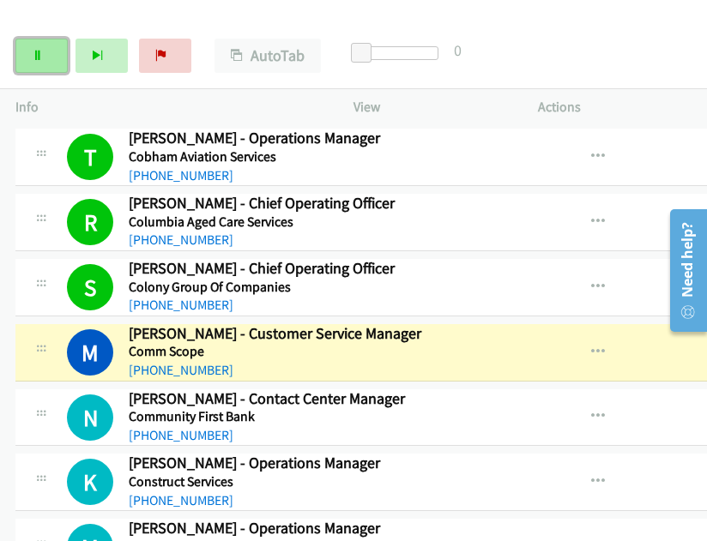
click at [47, 64] on link "Pause" at bounding box center [41, 56] width 52 height 34
